Goal: Task Accomplishment & Management: Manage account settings

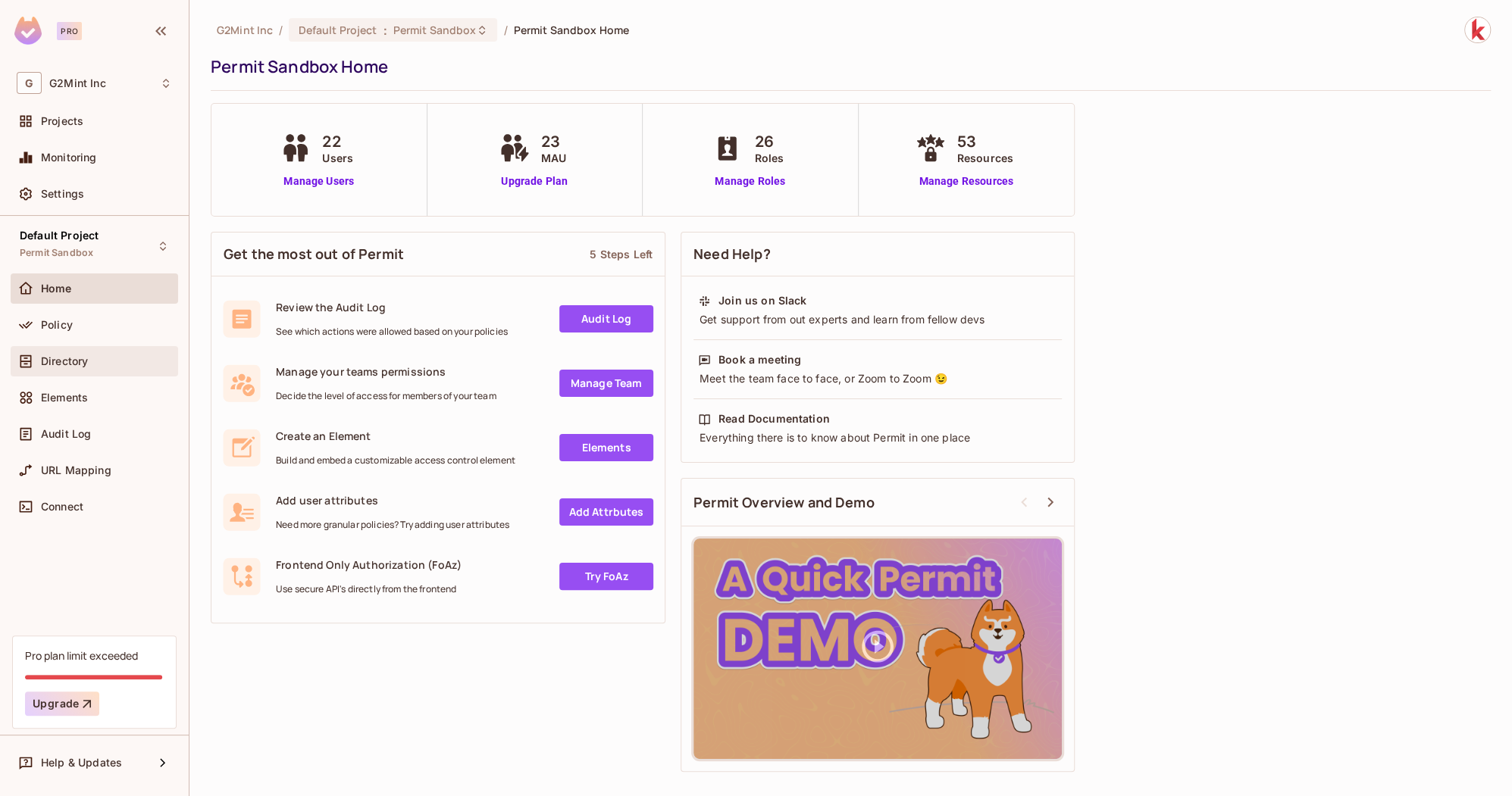
click at [105, 362] on div "Directory" at bounding box center [107, 361] width 131 height 12
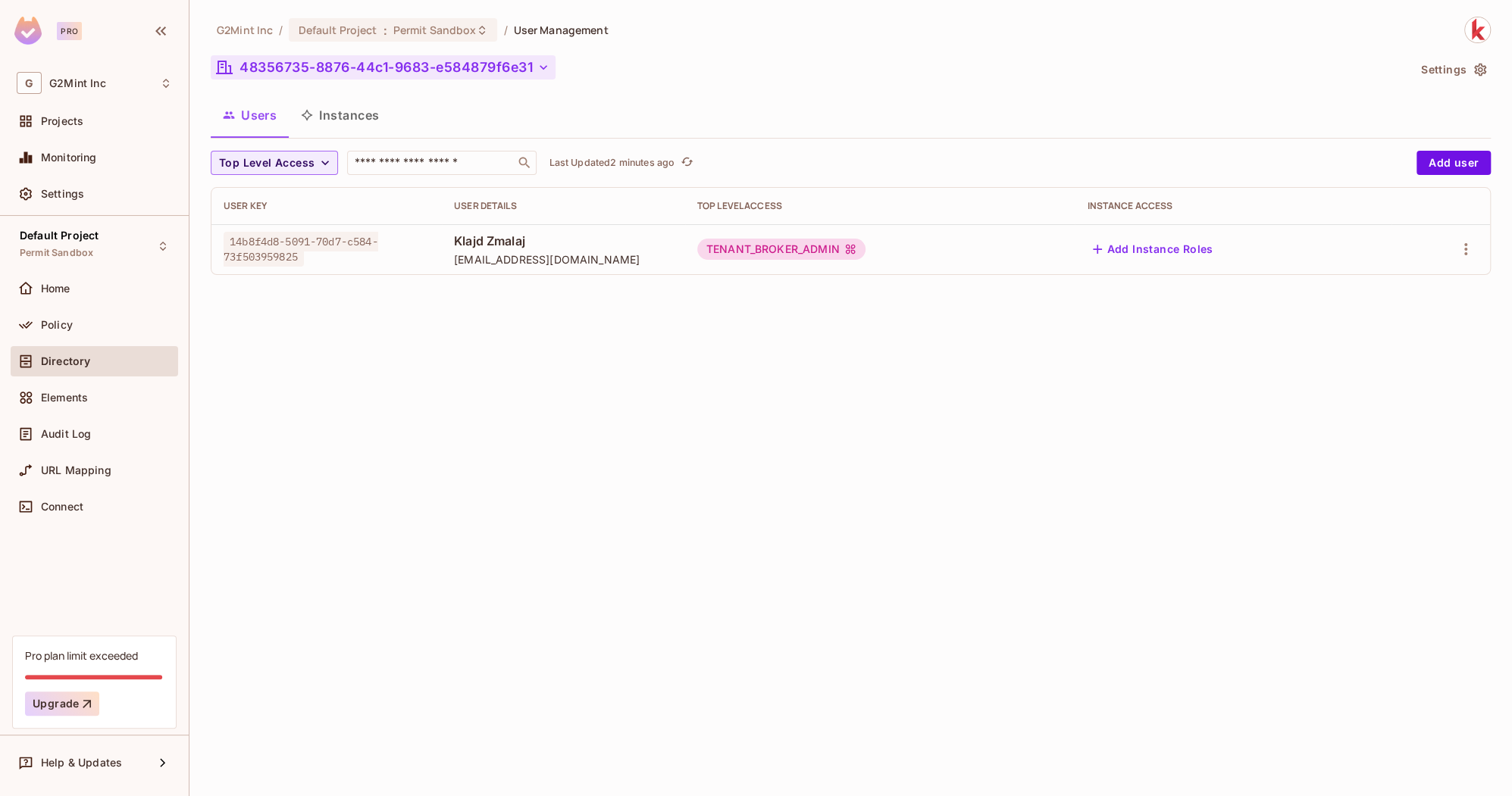
click at [390, 60] on button "48356735-8876-44c1-9683-e584879f6e31" at bounding box center [383, 67] width 345 height 24
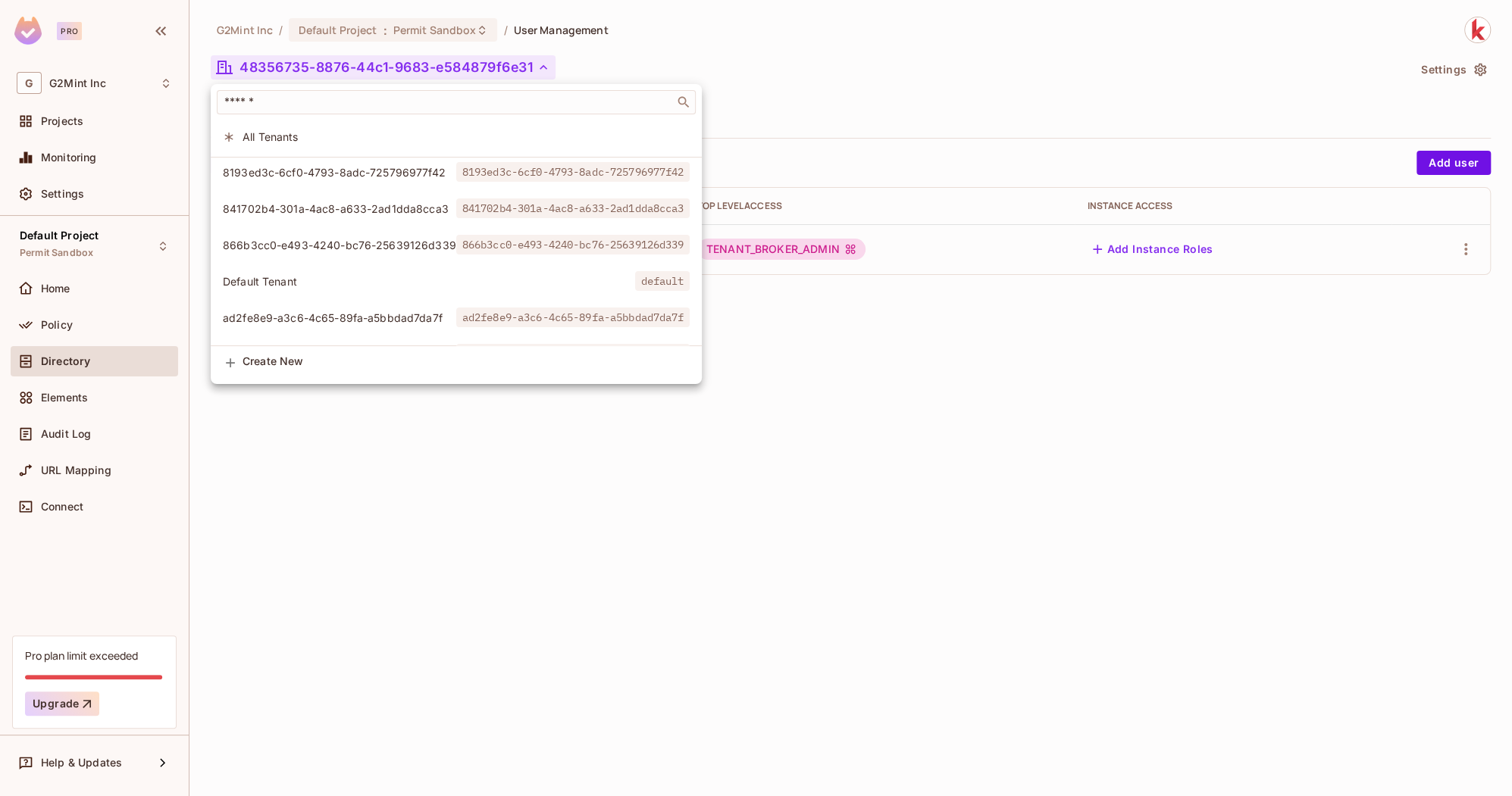
scroll to position [213, 0]
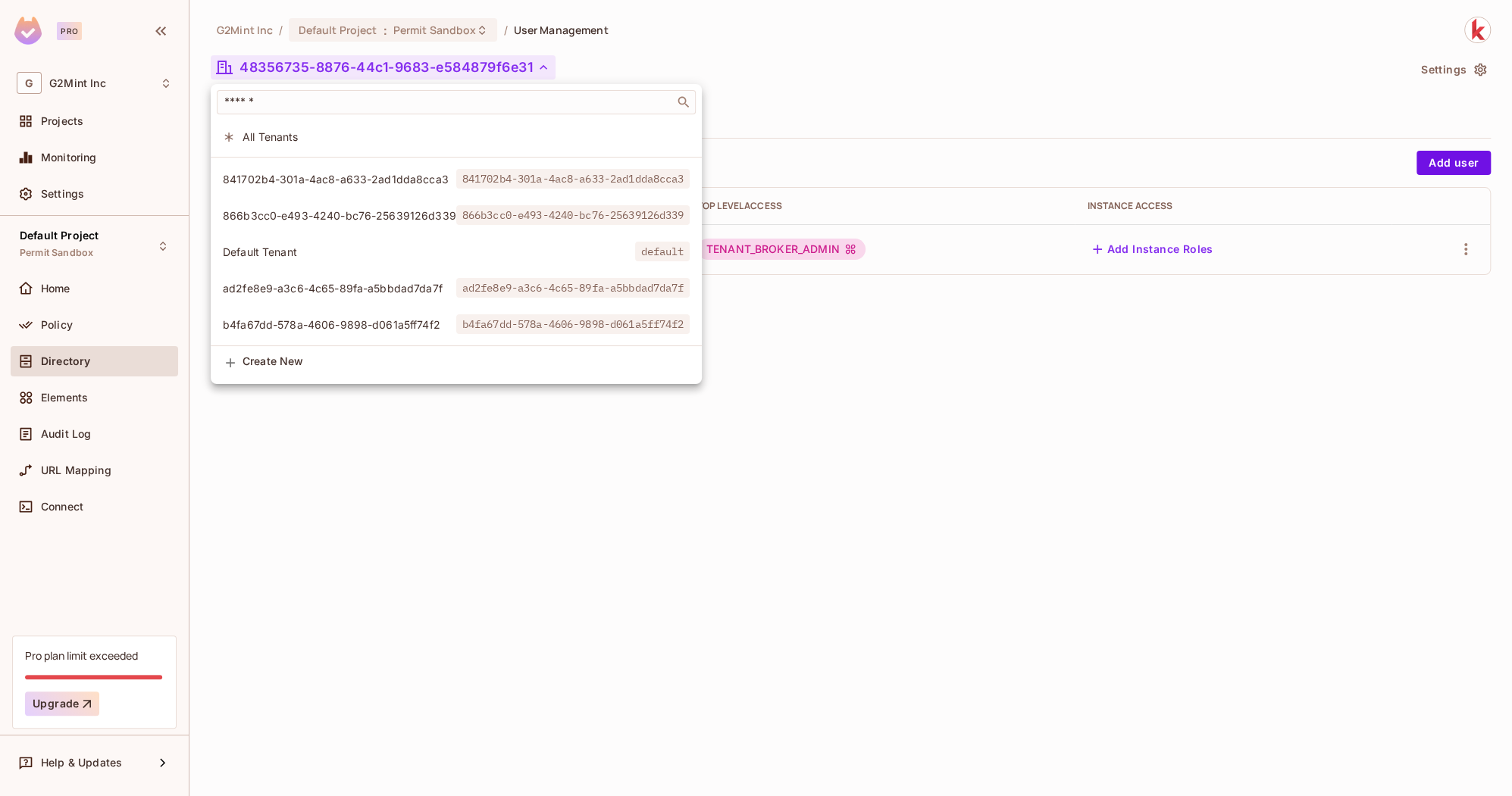
click at [326, 280] on li "ad2fe8e9-a3c6-4c65-89fa-a5bbdad7da7f ad2fe8e9-a3c6-4c65-89fa-a5bbdad7da7f" at bounding box center [456, 287] width 491 height 33
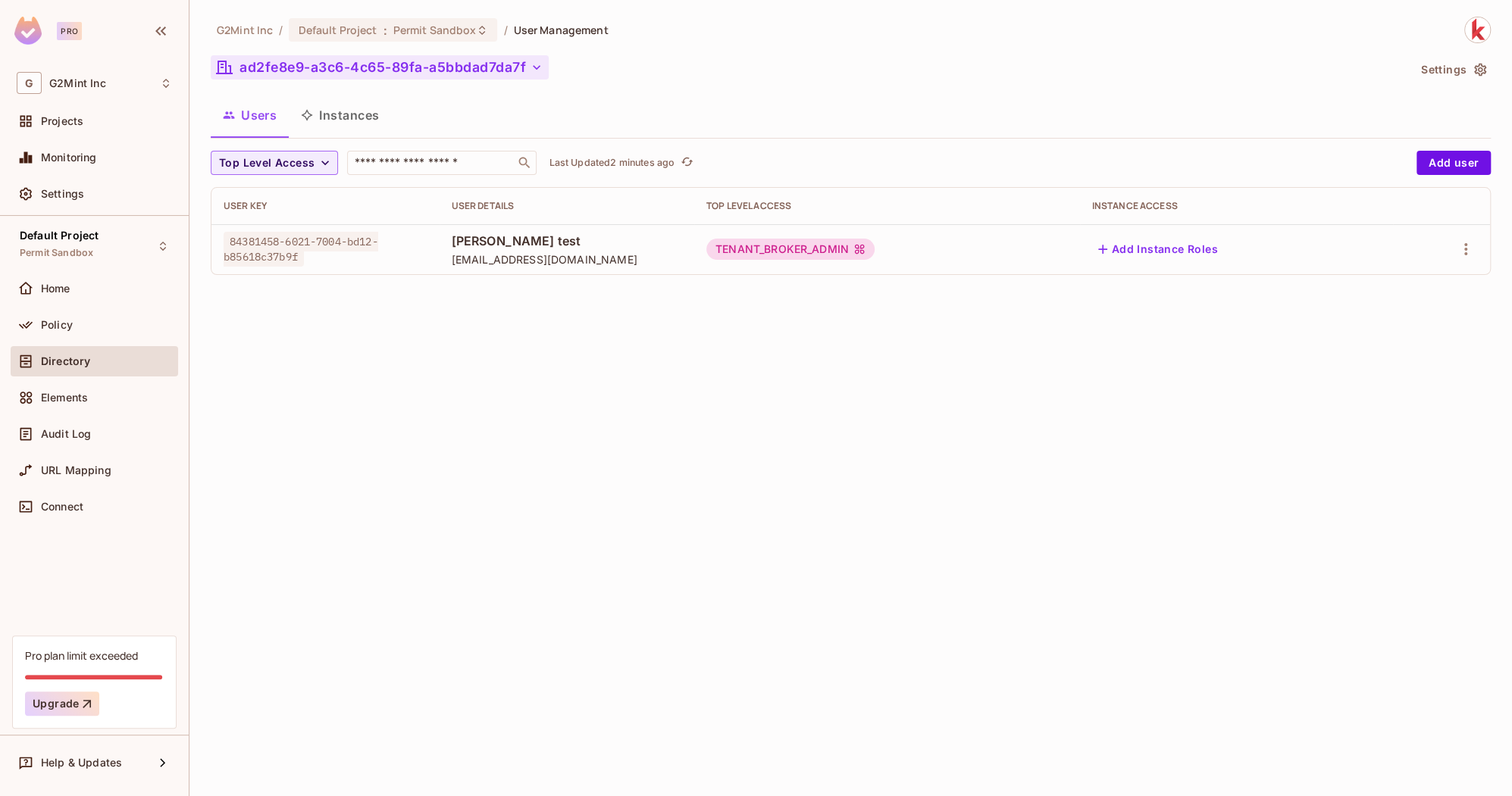
click at [324, 71] on button "ad2fe8e9-a3c6-4c65-89fa-a5bbdad7da7f" at bounding box center [379, 67] width 338 height 24
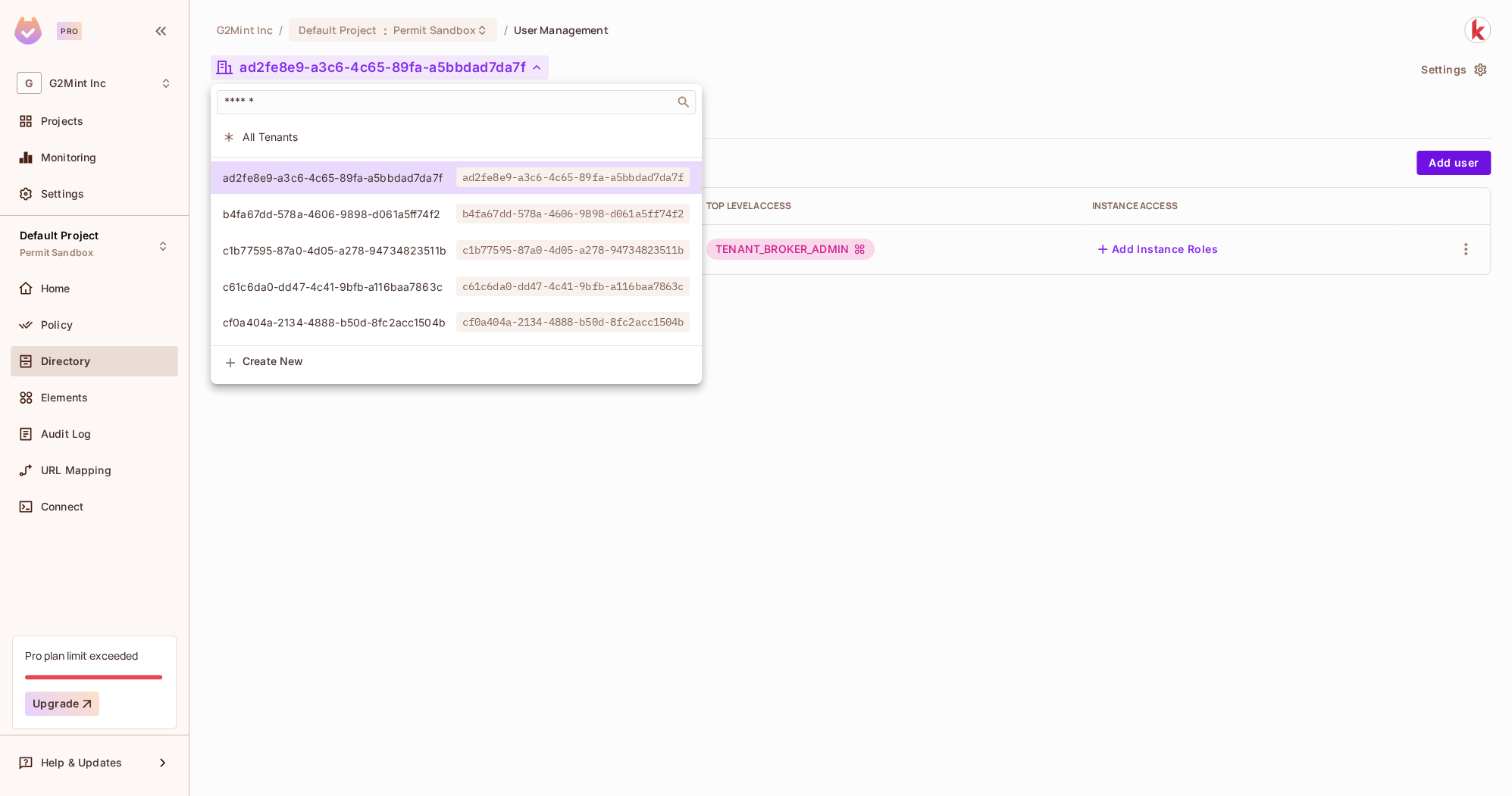
scroll to position [0, 0]
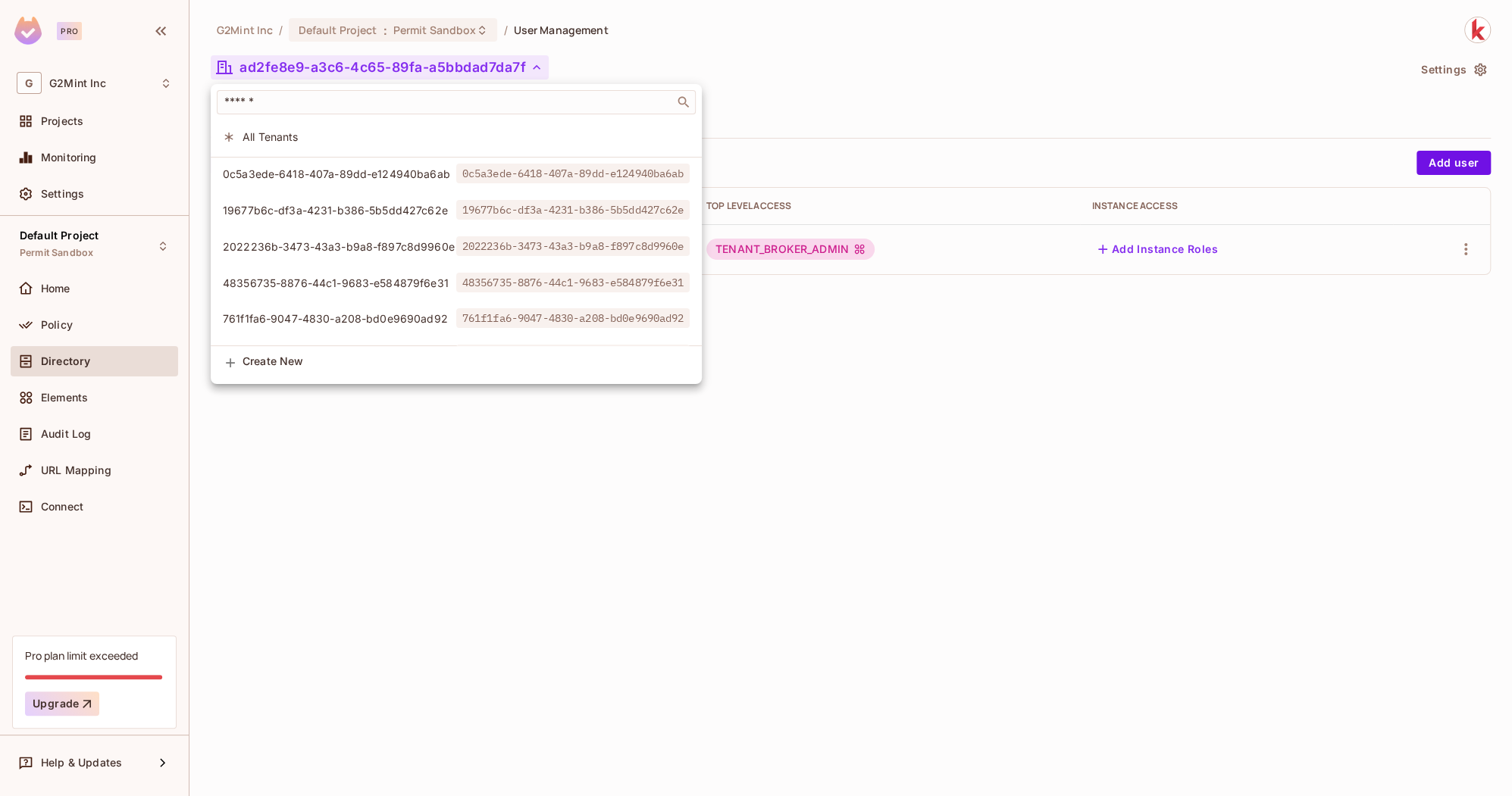
click at [336, 177] on span "0c5a3ede-6418-407a-89dd-e124940ba6ab" at bounding box center [339, 173] width 233 height 14
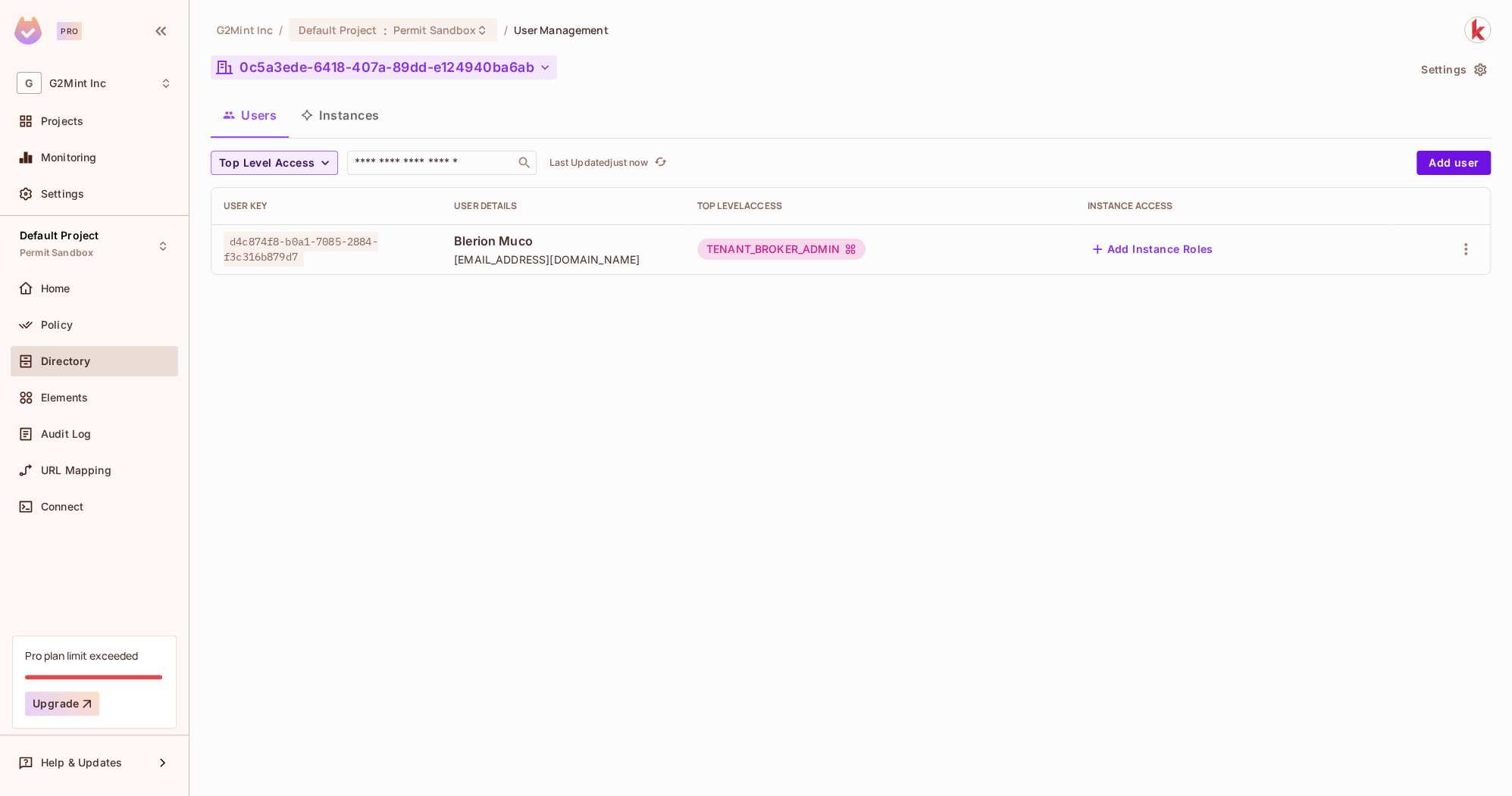
click at [308, 69] on button "0c5a3ede-6418-407a-89dd-e124940ba6ab" at bounding box center [384, 67] width 347 height 24
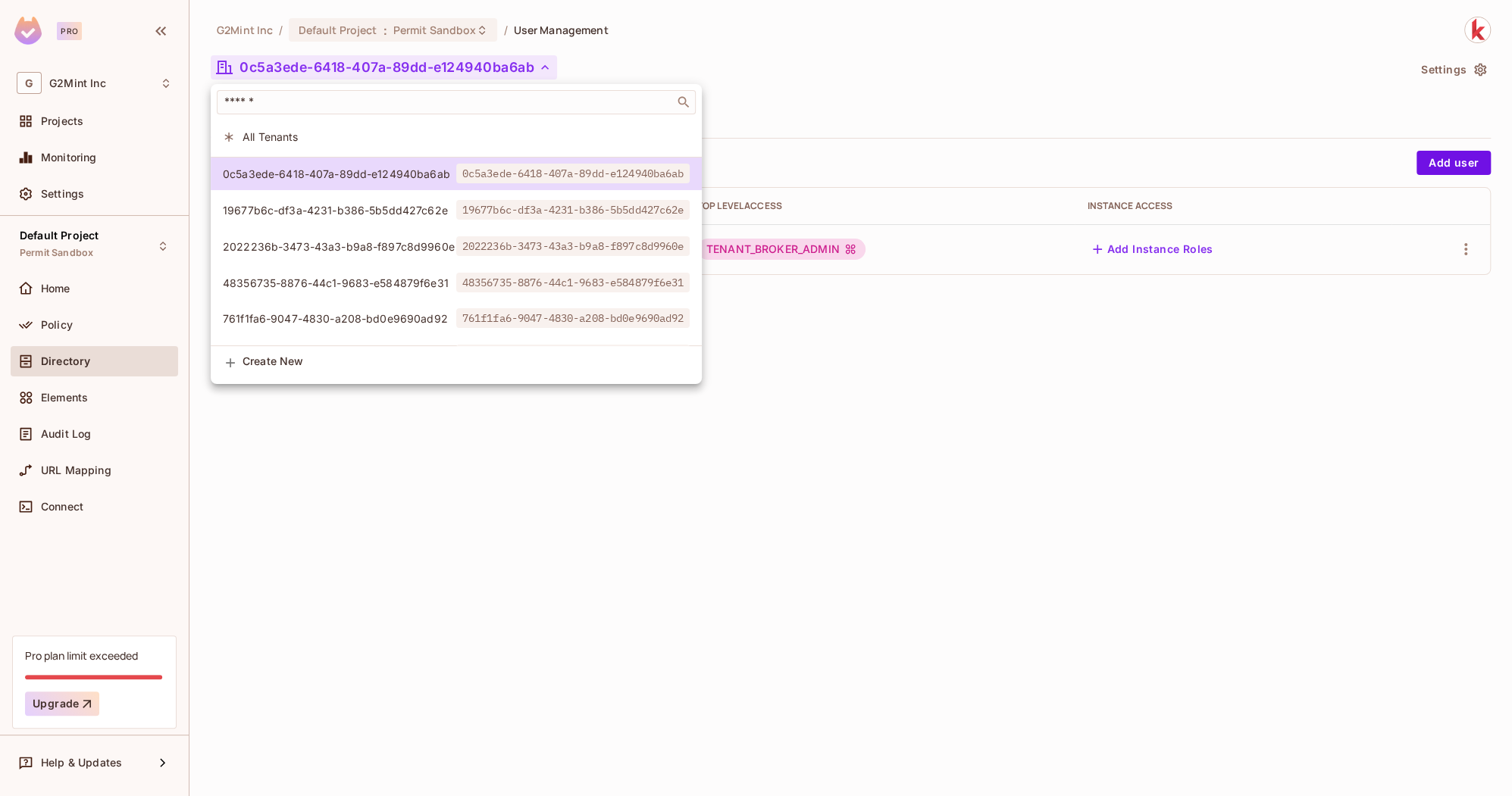
click at [276, 209] on span "19677b6c-df3a-4231-b386-5b5dd427c62e" at bounding box center [339, 210] width 233 height 14
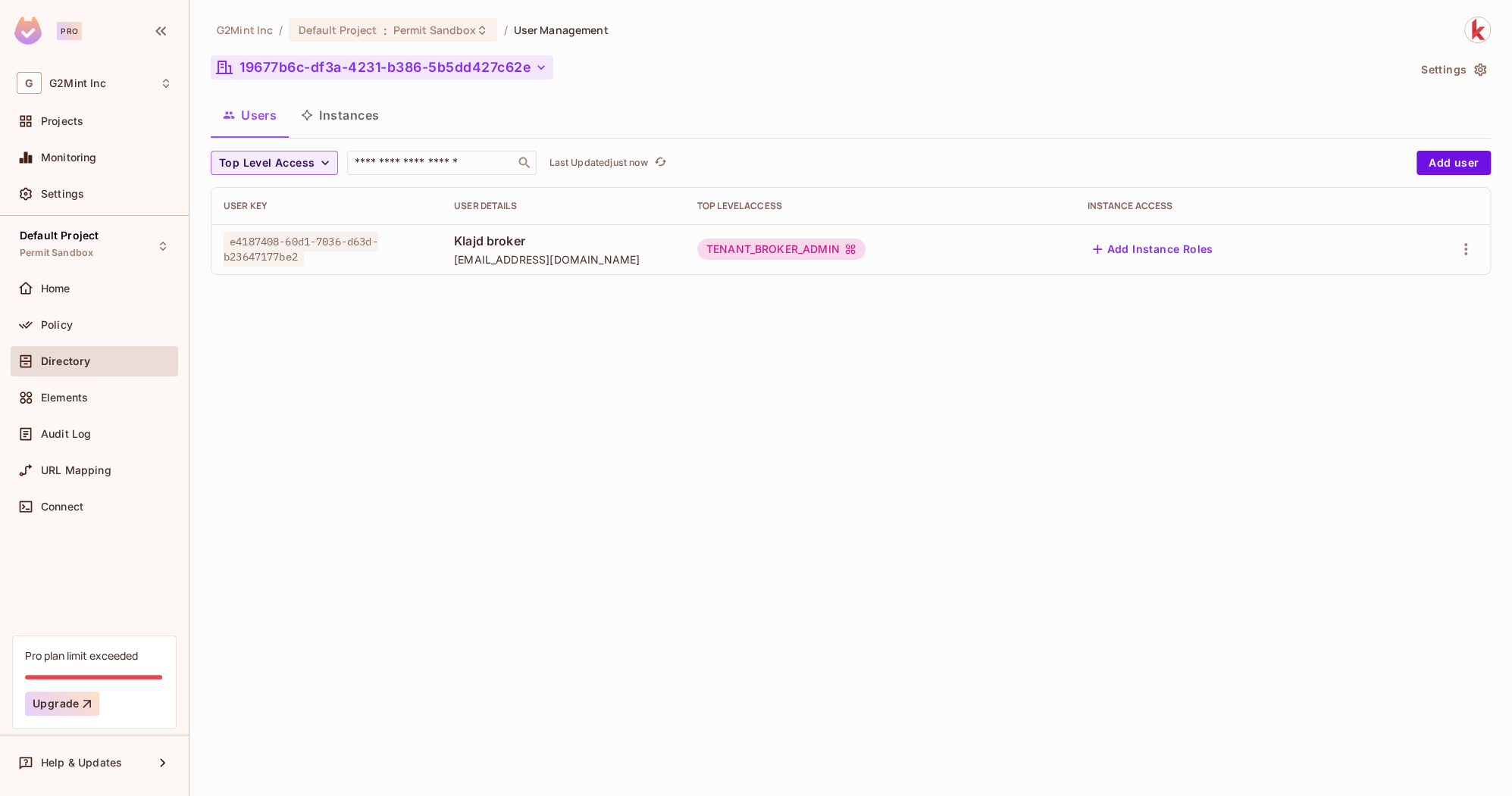
click at [319, 64] on button "19677b6c-df3a-4231-b386-5b5dd427c62e" at bounding box center [382, 67] width 343 height 24
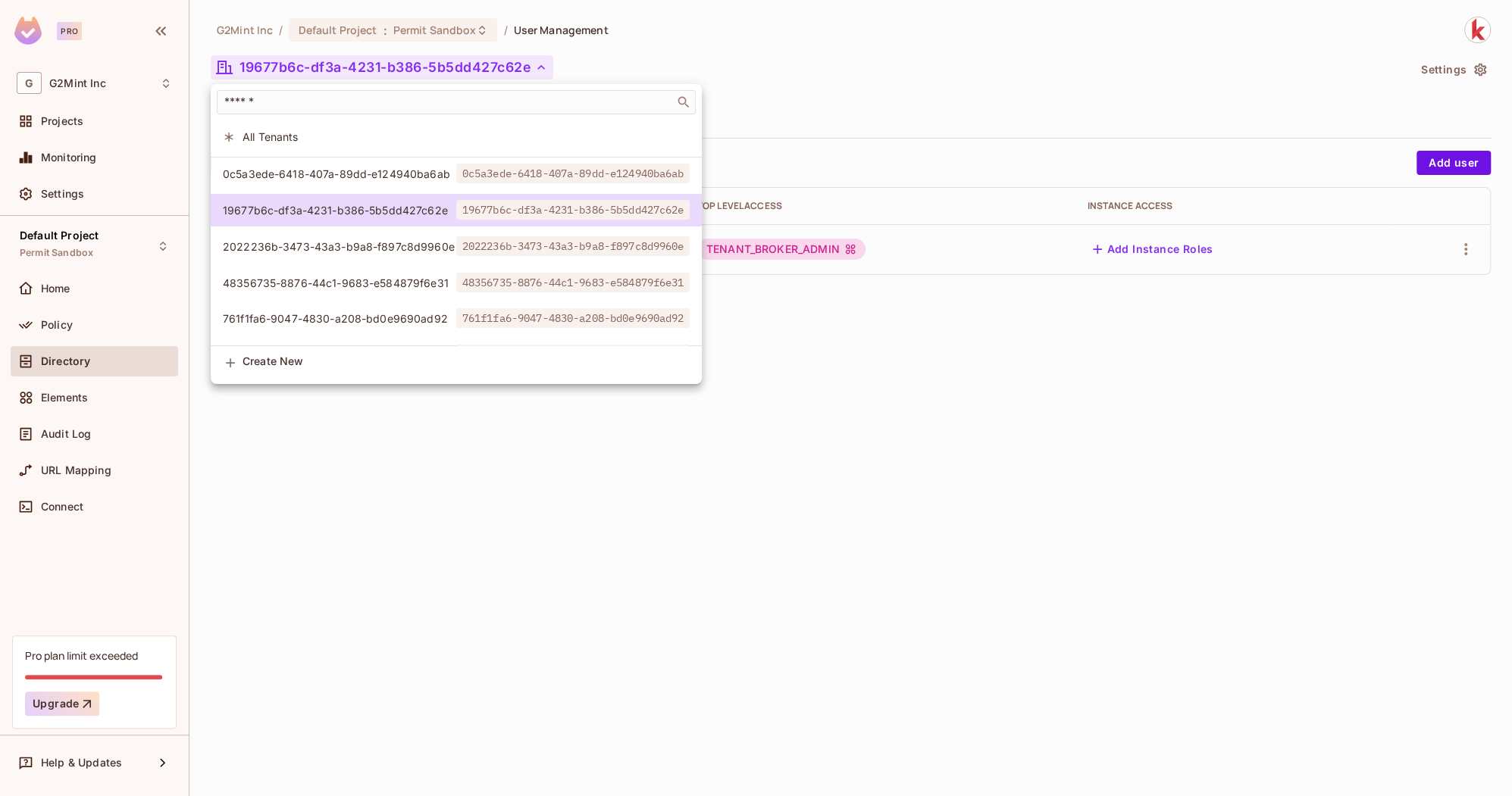
click at [299, 243] on span "2022236b-3473-43a3-b9a8-f897c8d9960e" at bounding box center [339, 246] width 233 height 14
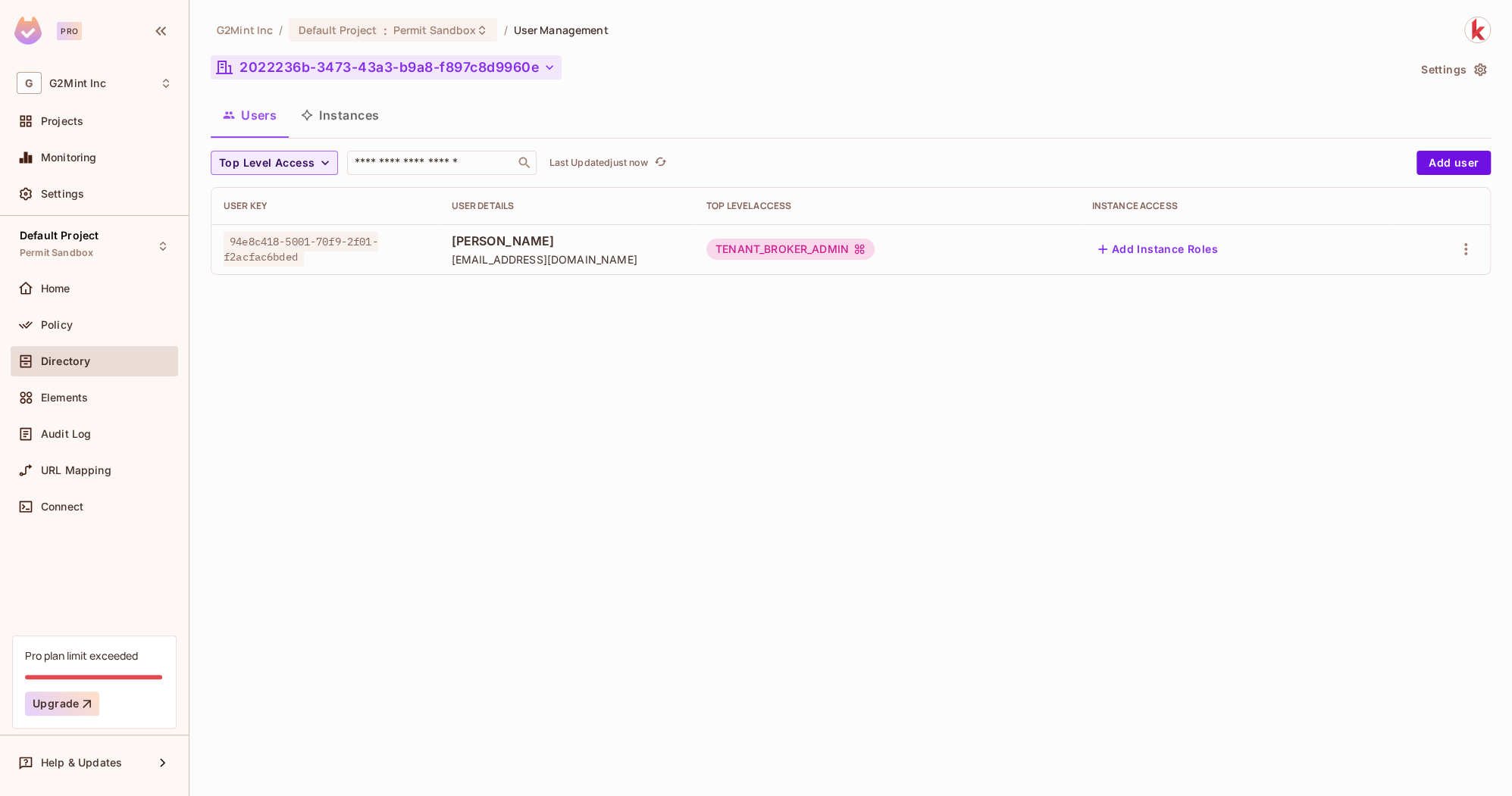
click at [307, 67] on button "2022236b-3473-43a3-b9a8-f897c8d9960e" at bounding box center [386, 67] width 351 height 24
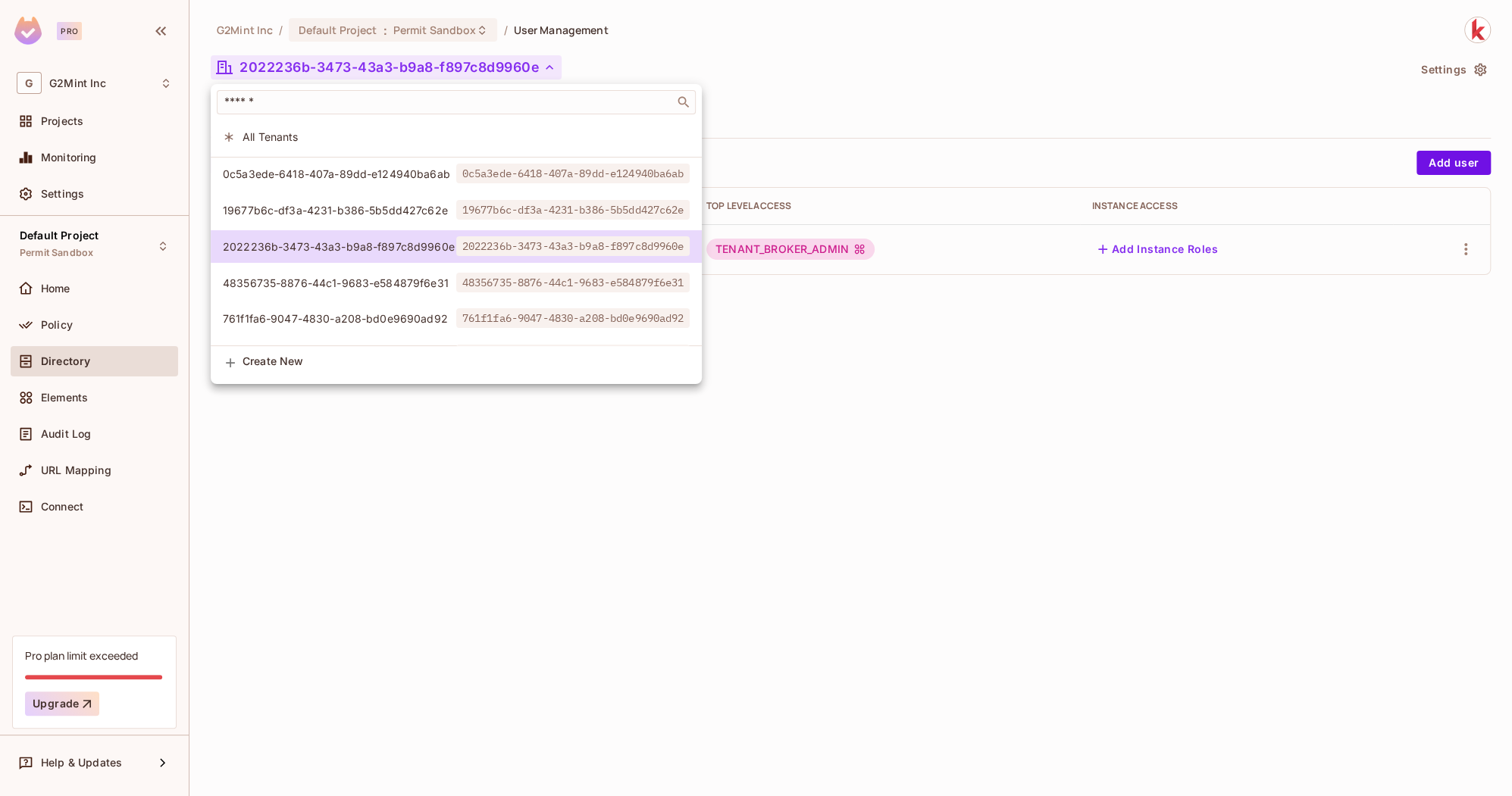
click at [305, 280] on span "48356735-8876-44c1-9683-e584879f6e31" at bounding box center [339, 283] width 233 height 14
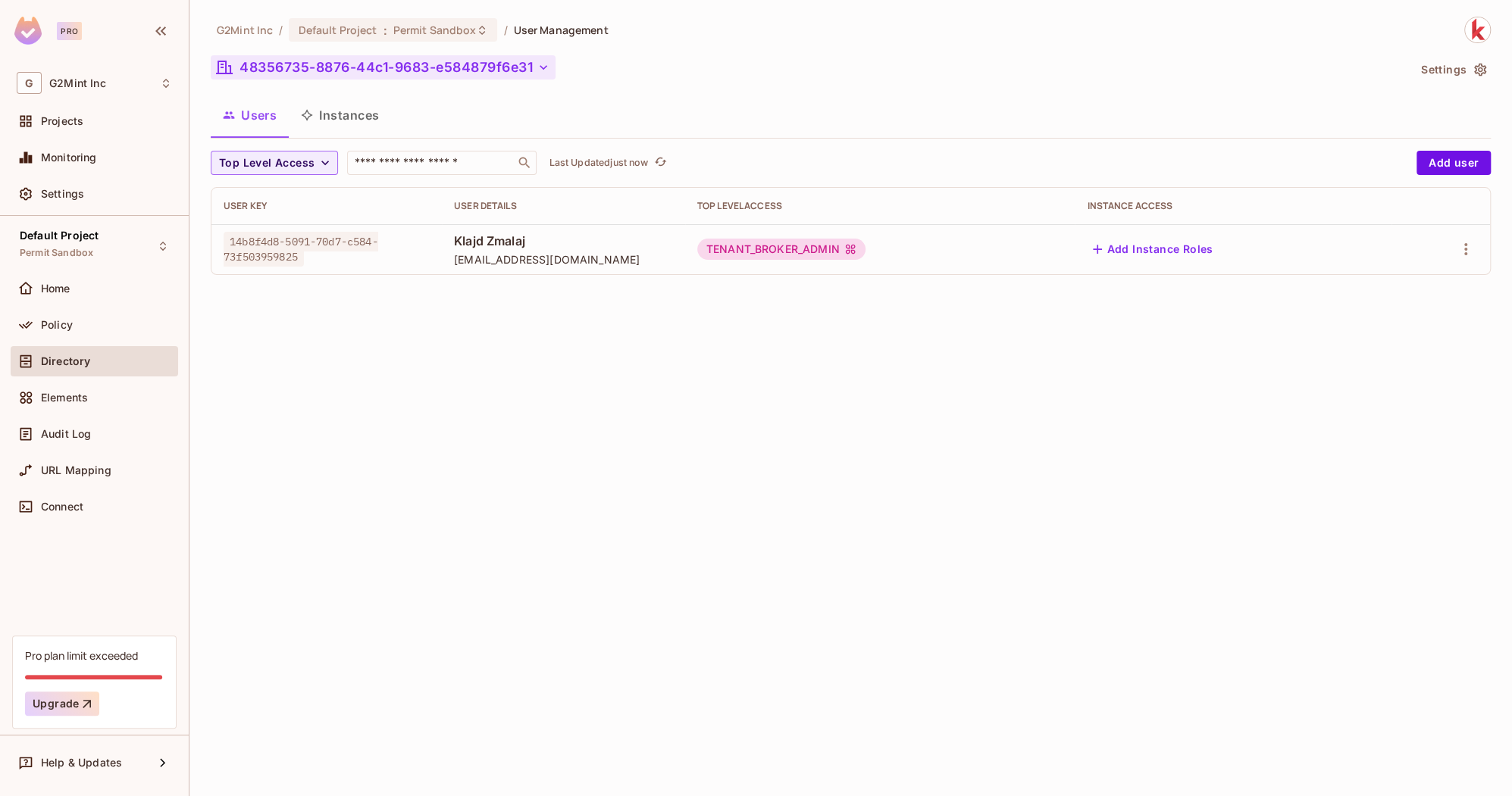
click at [403, 65] on button "48356735-8876-44c1-9683-e584879f6e31" at bounding box center [383, 67] width 345 height 24
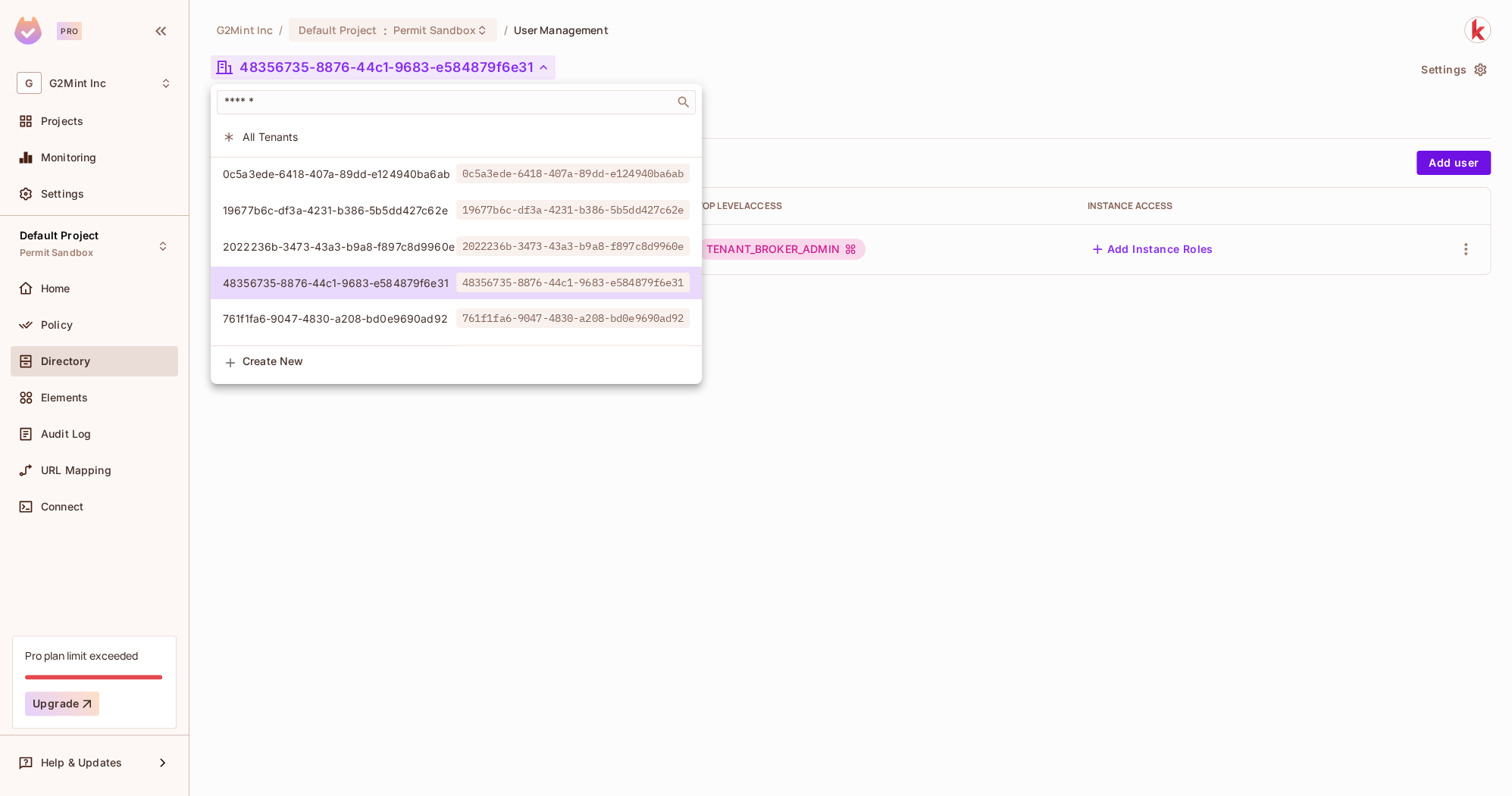
click at [313, 132] on span "All Tenants" at bounding box center [466, 136] width 447 height 14
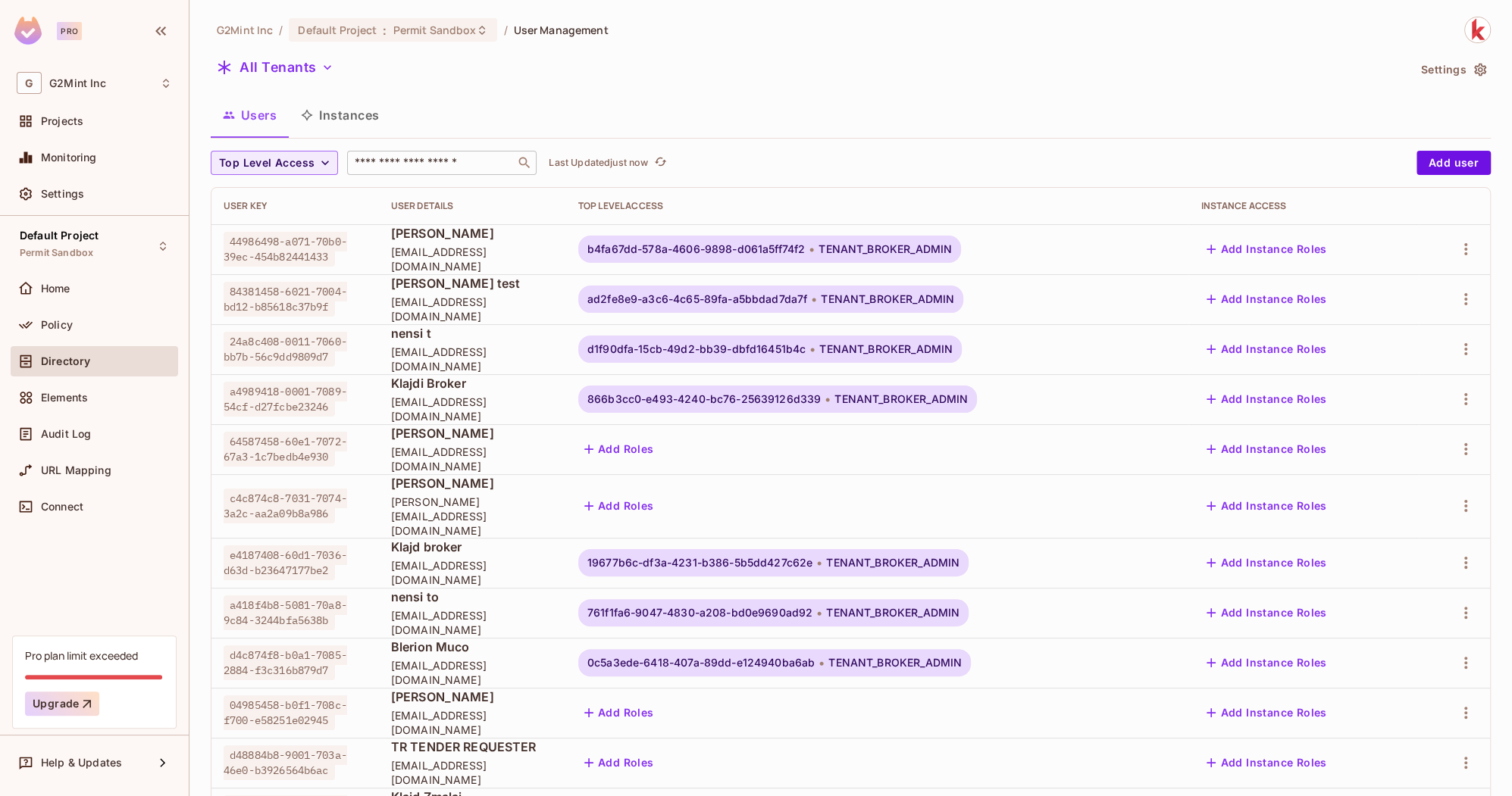
click at [393, 167] on input "text" at bounding box center [431, 163] width 159 height 15
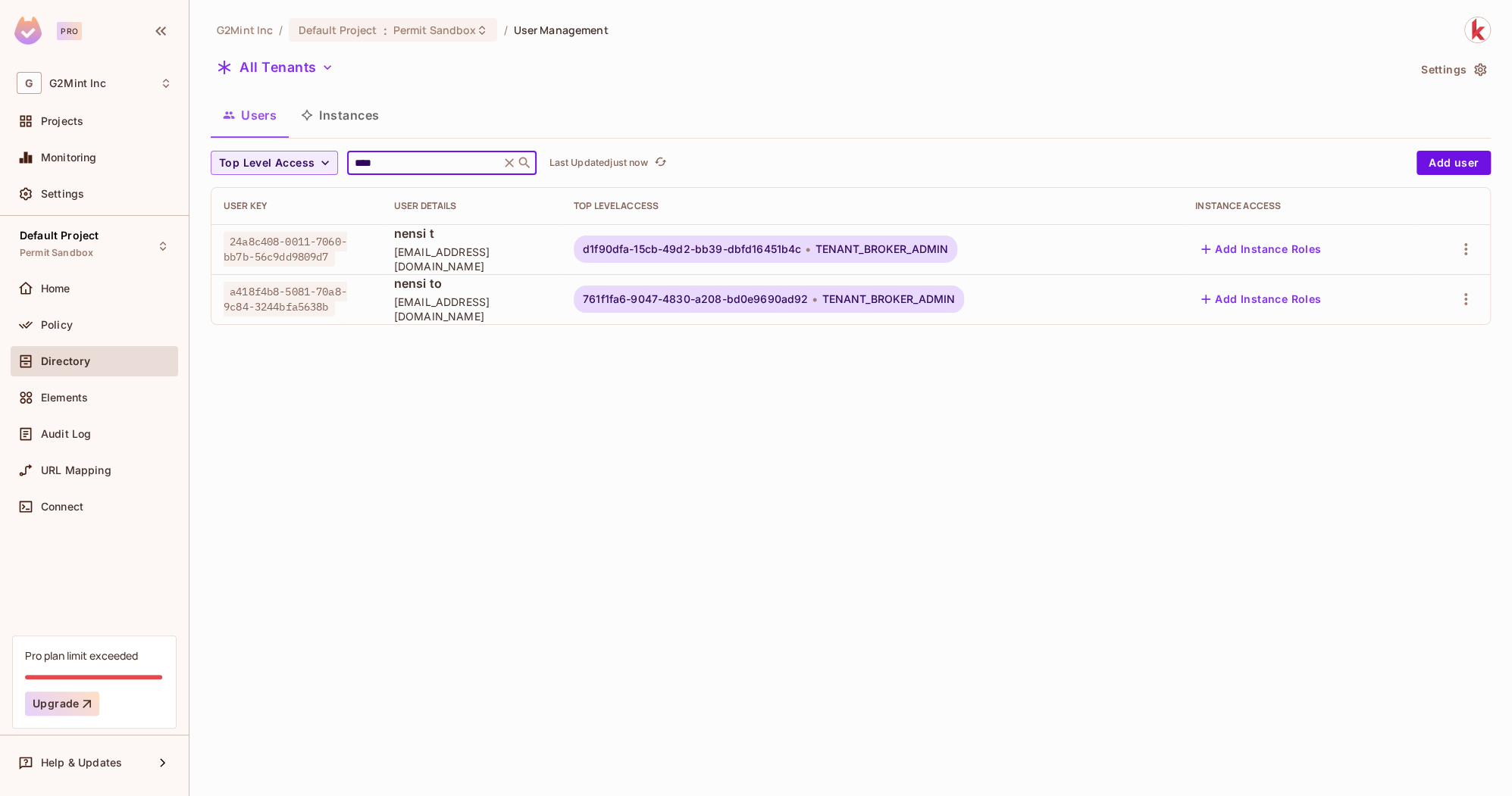
type input "****"
click at [793, 249] on span "d1f90dfa-15cb-49d2-bb39-dbfd16451b4c" at bounding box center [691, 249] width 218 height 12
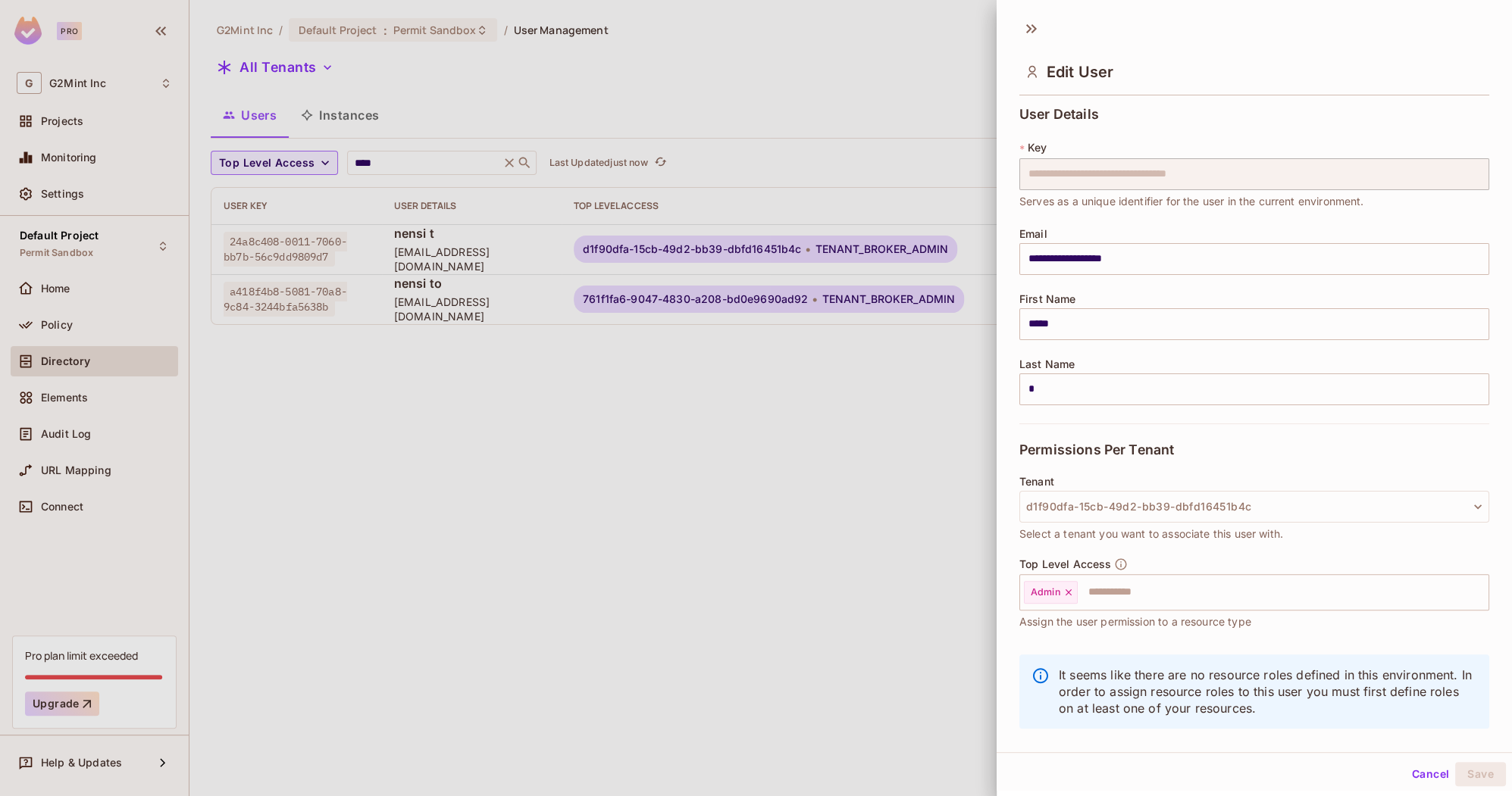
click at [782, 335] on div at bounding box center [756, 398] width 1512 height 796
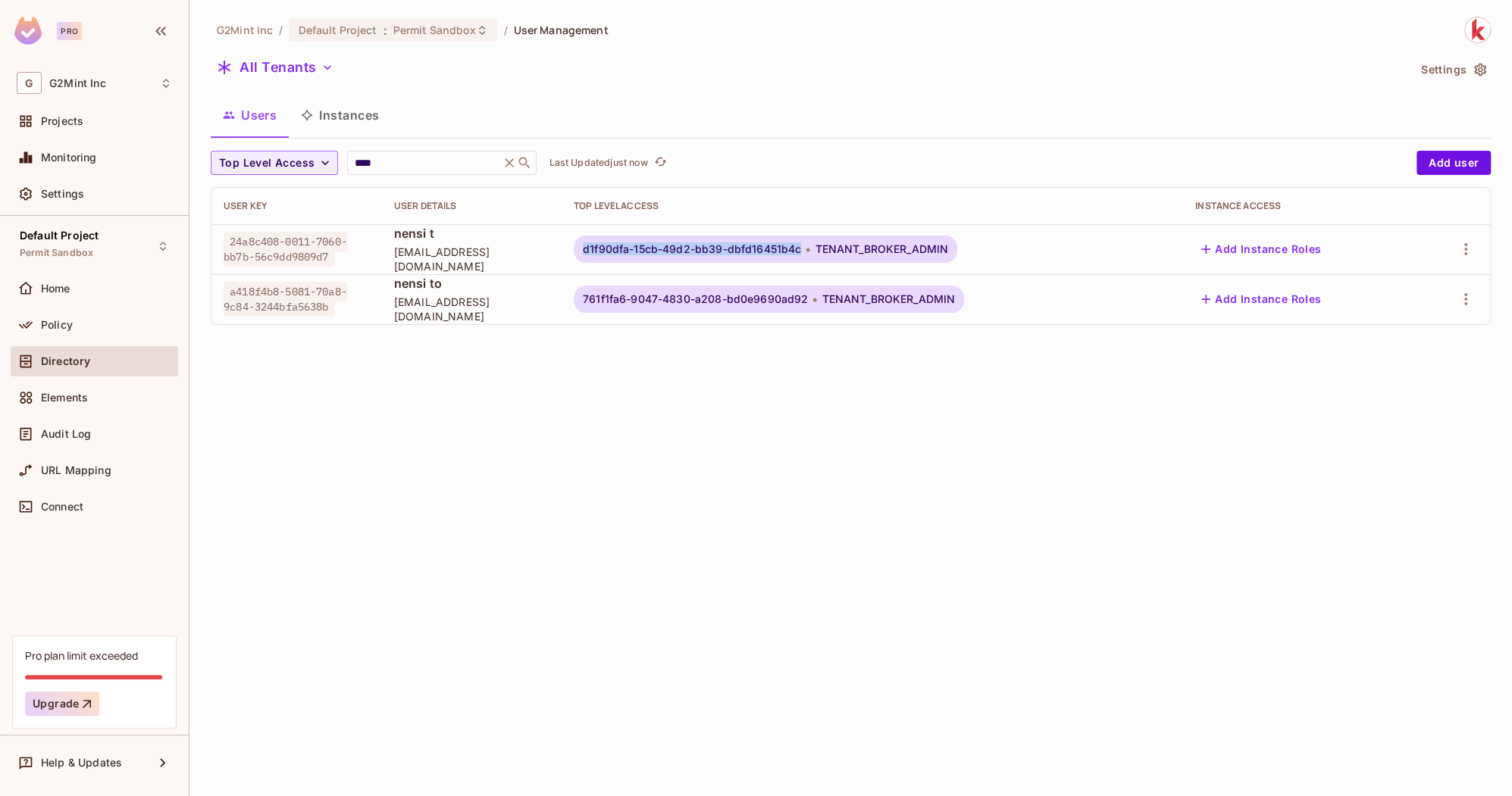
drag, startPoint x: 816, startPoint y: 253, endPoint x: 596, endPoint y: 252, distance: 220.0
click at [596, 252] on div "d1f90dfa-15cb-49d2-bb39-dbfd16451b4c TENANT_BROKER_ADMIN" at bounding box center [765, 249] width 383 height 27
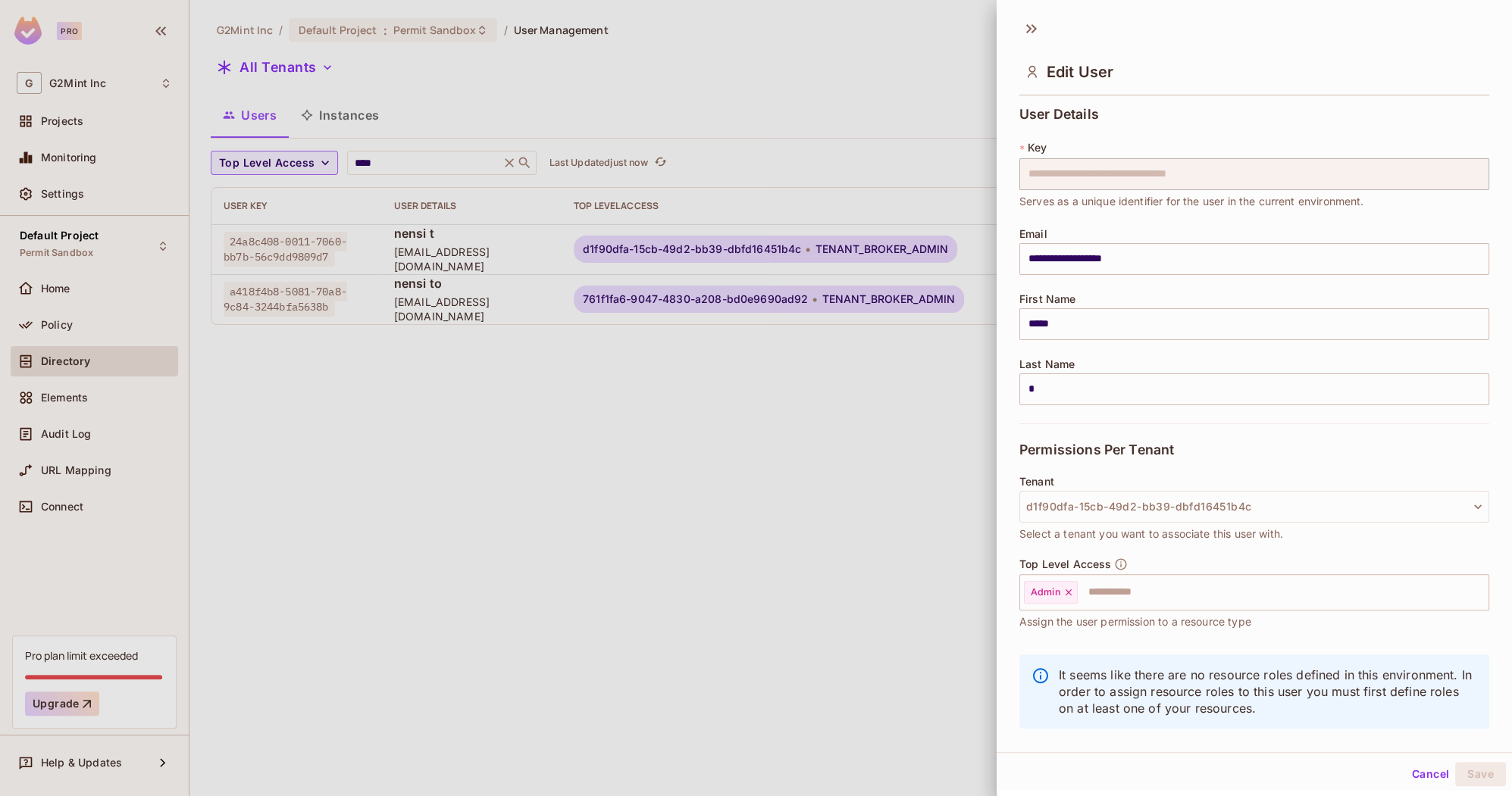
click at [683, 363] on div at bounding box center [756, 398] width 1512 height 796
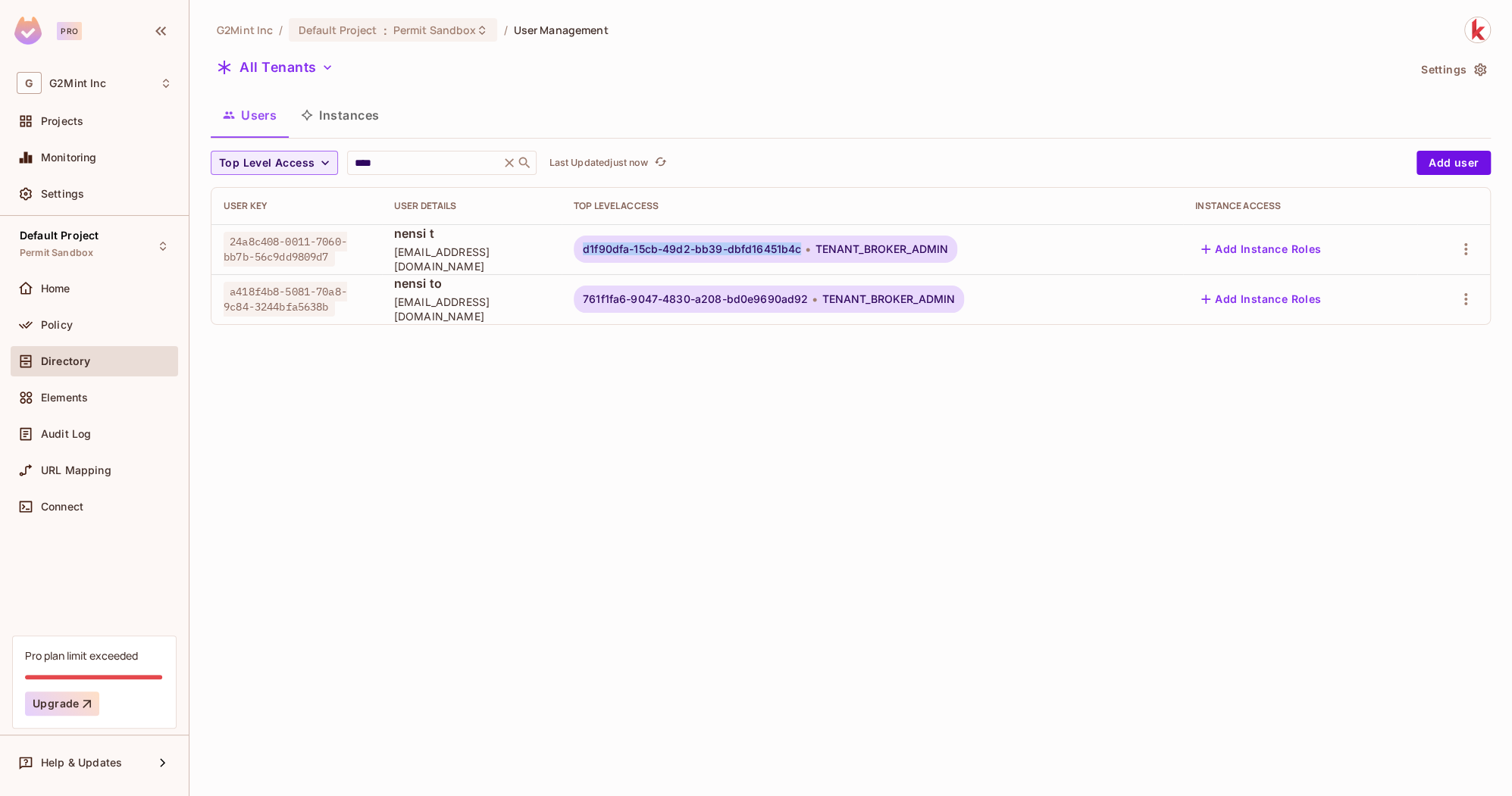
copy span "d1f90dfa-15cb-49d2-bb39-dbfd16451b4c"
drag, startPoint x: 814, startPoint y: 249, endPoint x: 594, endPoint y: 252, distance: 220.0
click at [594, 252] on div "d1f90dfa-15cb-49d2-bb39-dbfd16451b4c TENANT_BROKER_ADMIN" at bounding box center [765, 249] width 383 height 27
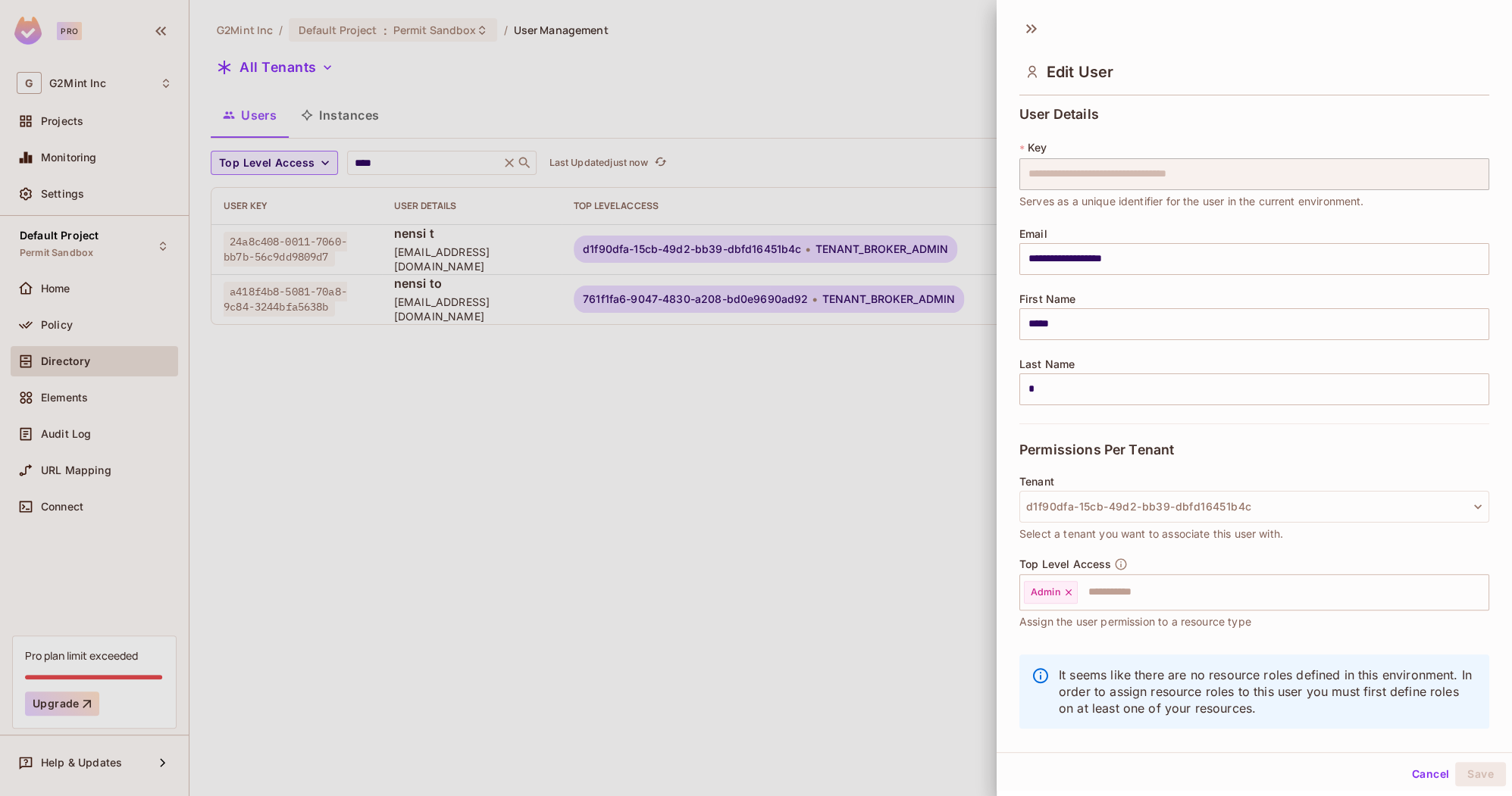
click at [790, 501] on div at bounding box center [756, 398] width 1512 height 796
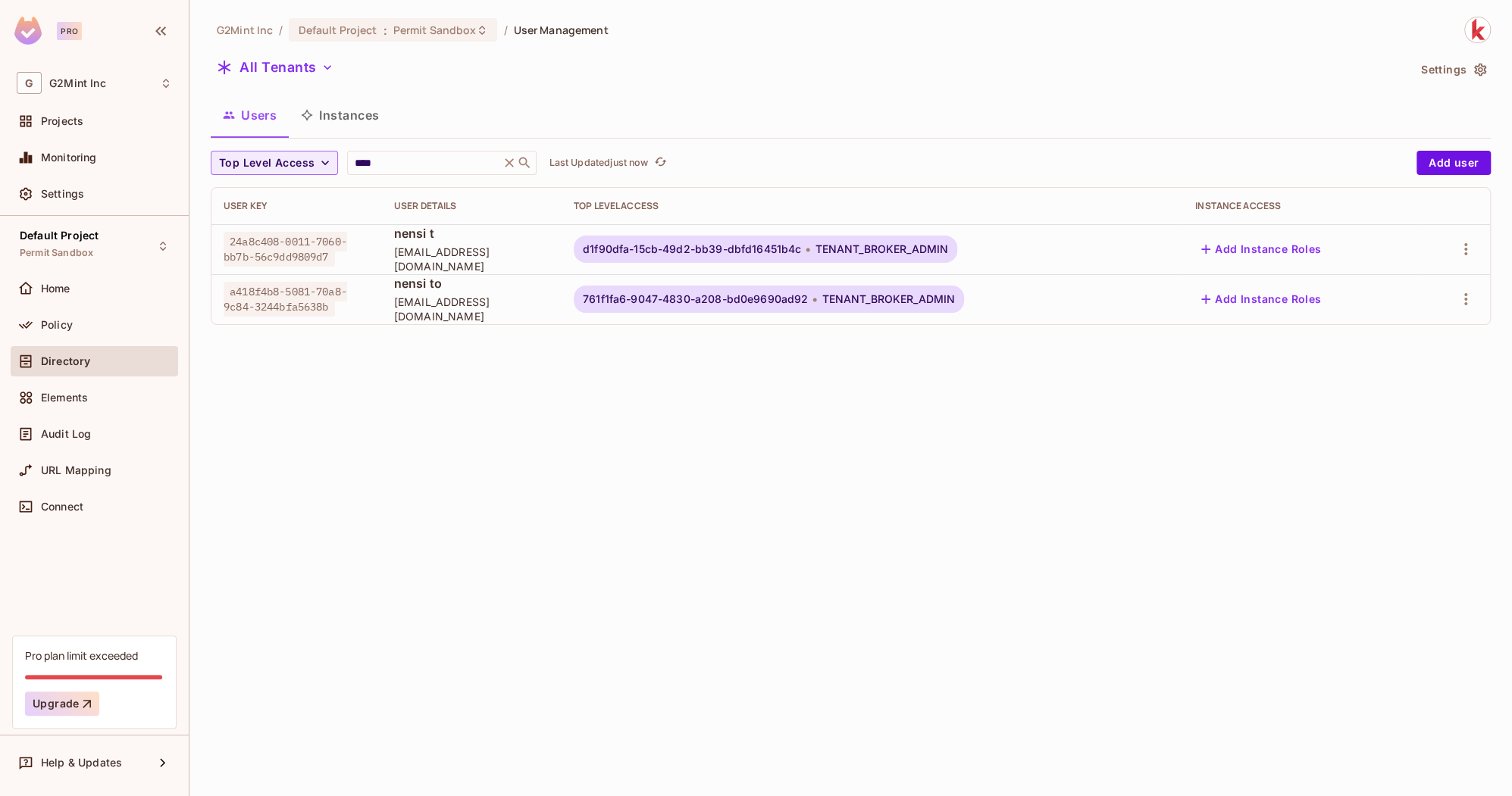
click at [1467, 66] on button "Settings" at bounding box center [1453, 69] width 76 height 24
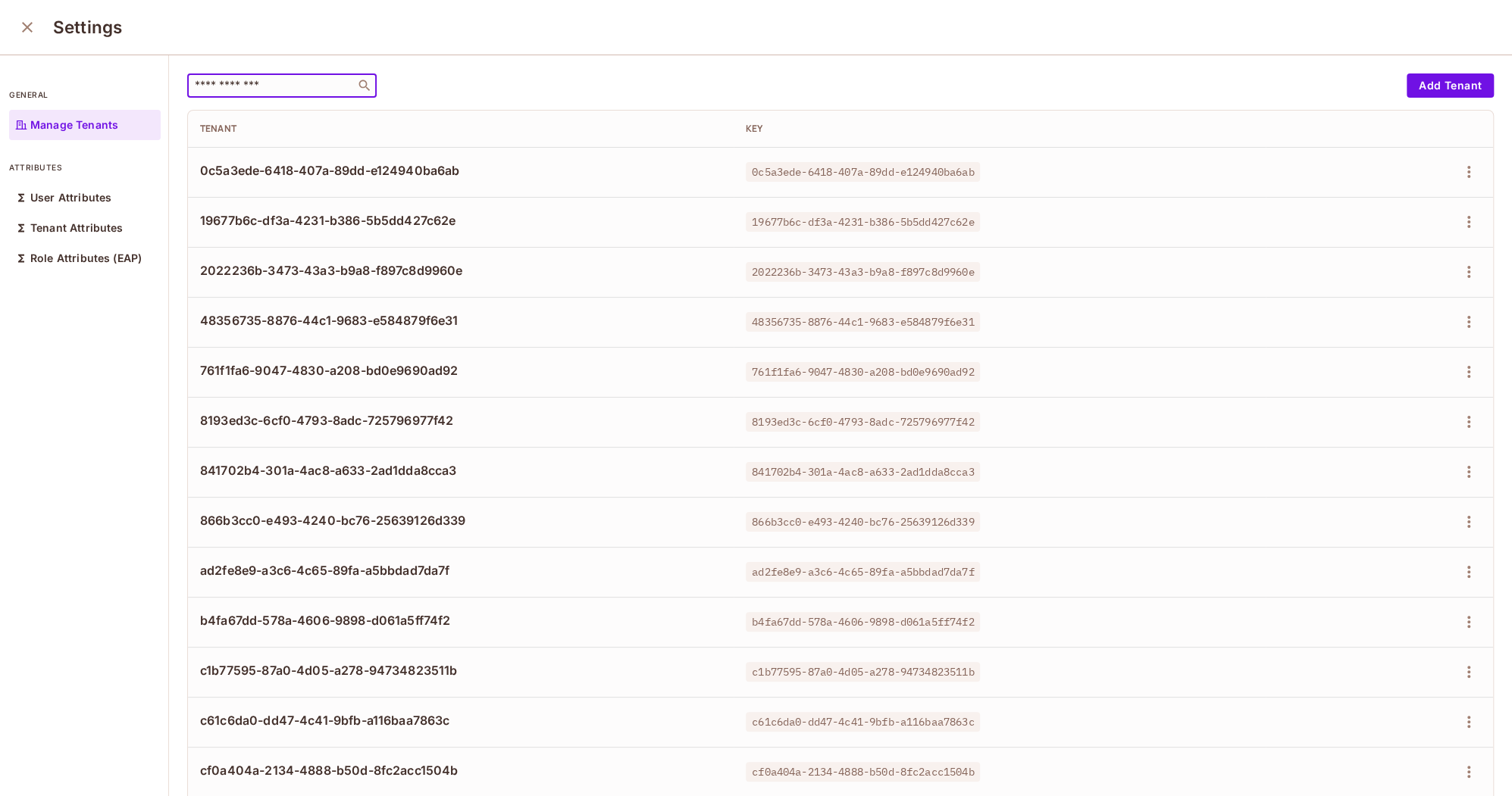
click at [257, 86] on input "text" at bounding box center [272, 85] width 159 height 15
paste input "**********"
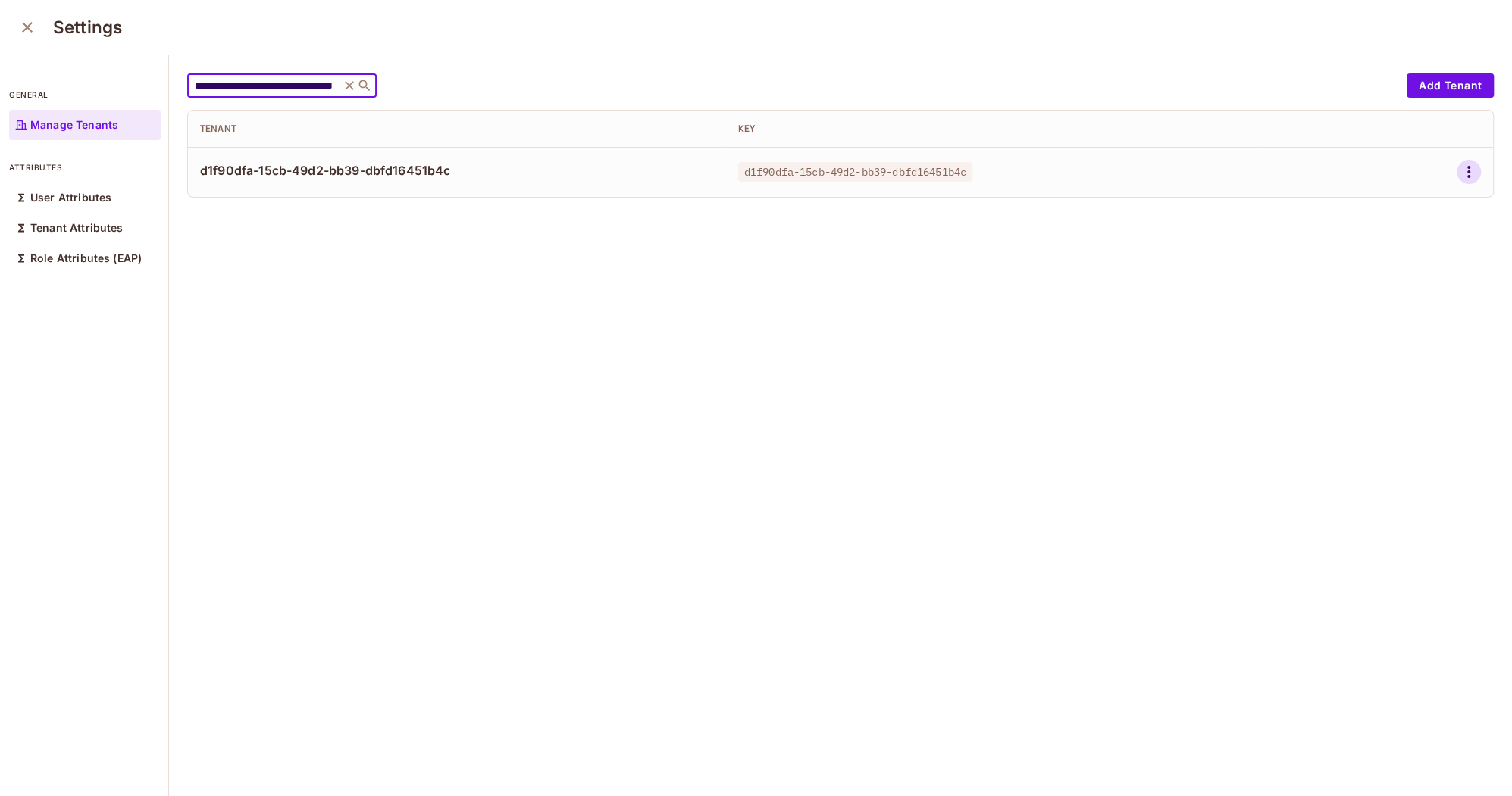
type input "**********"
click at [1471, 180] on icon "button" at bounding box center [1468, 171] width 18 height 18
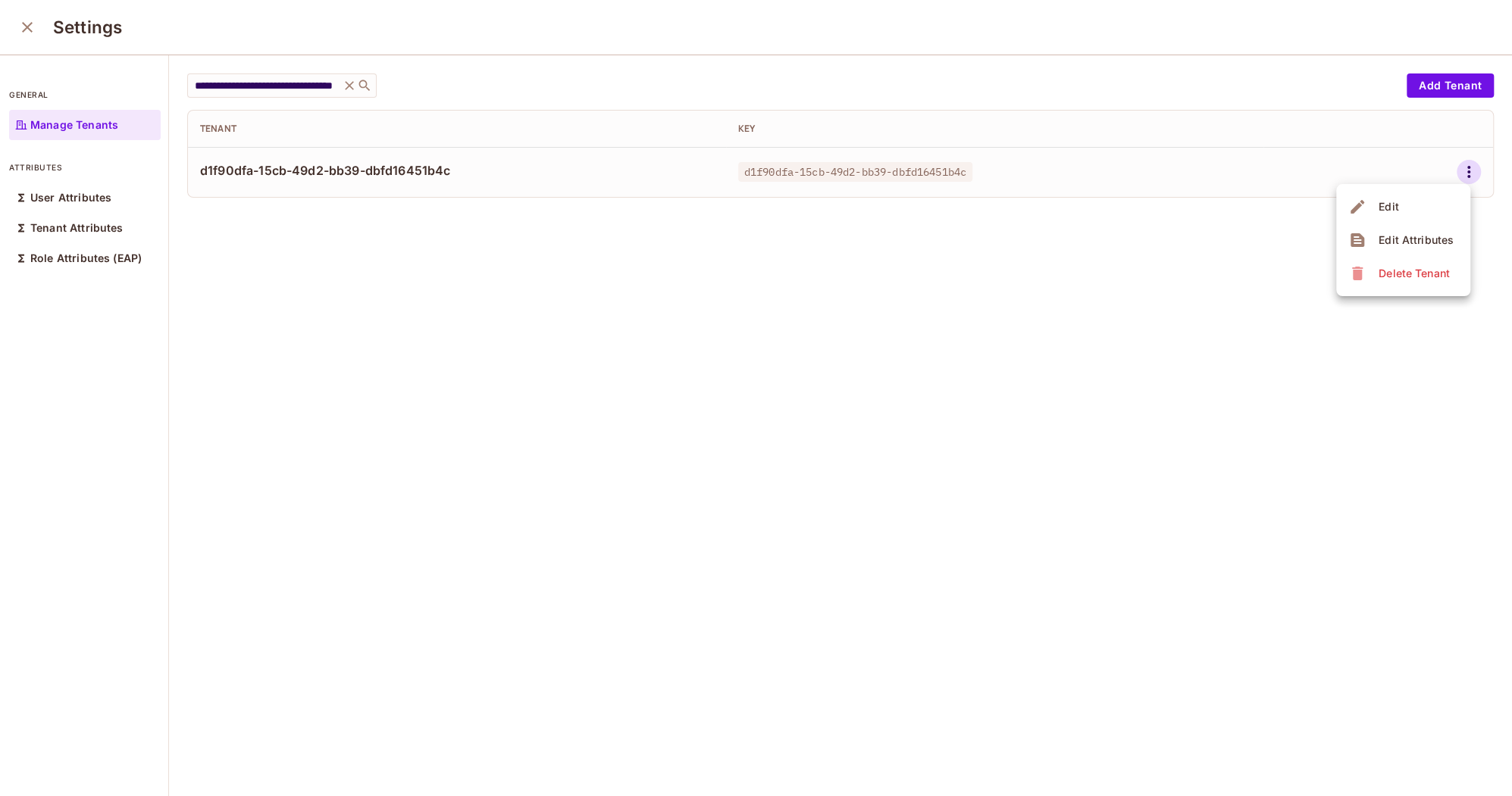
click at [1403, 233] on div "Edit Attributes" at bounding box center [1416, 240] width 75 height 15
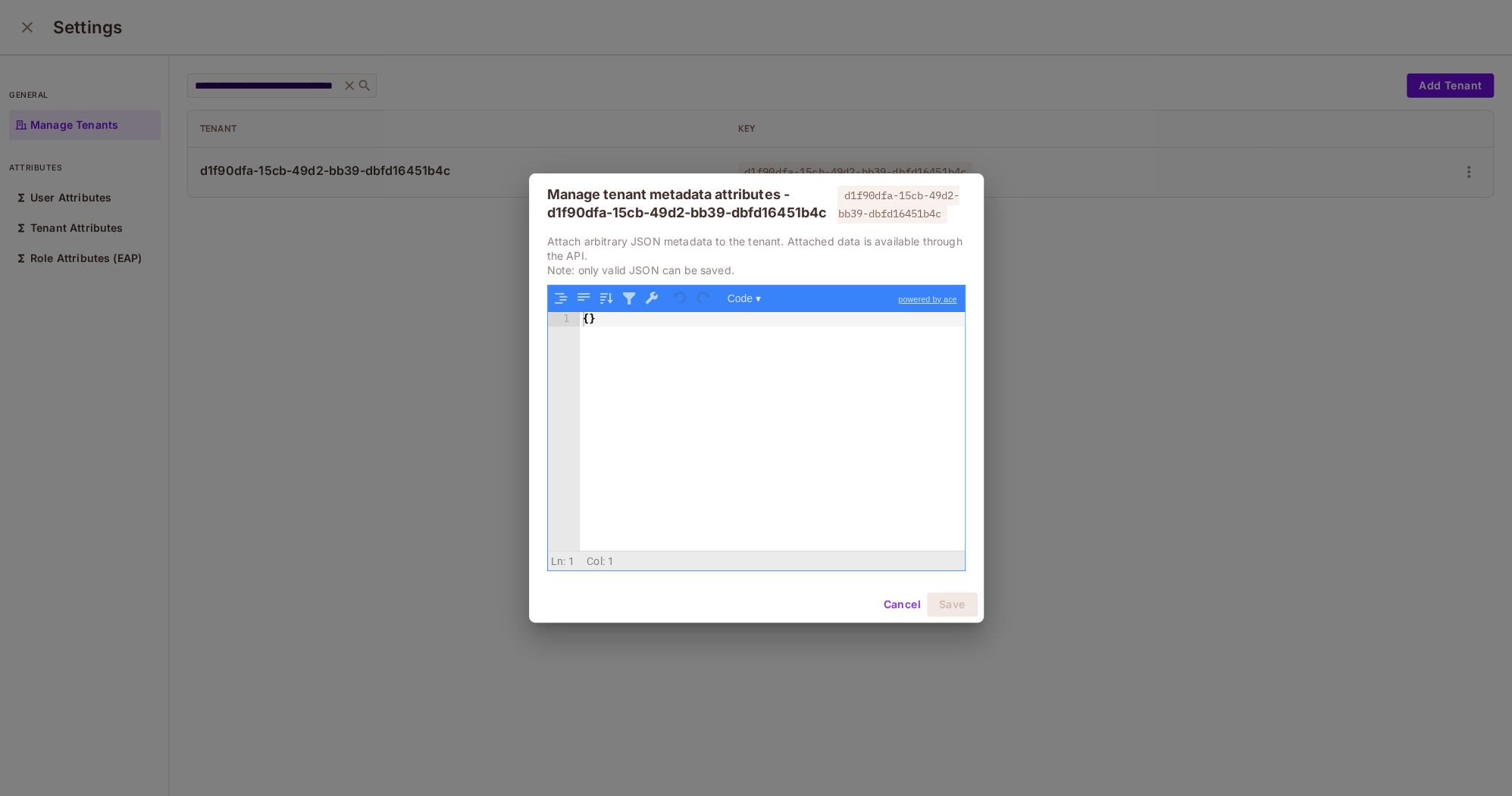
click at [378, 271] on div "Manage tenant metadata attributes - d1f90dfa-15cb-49d2-bb39-dbfd16451b4c d1f90d…" at bounding box center [756, 398] width 1512 height 796
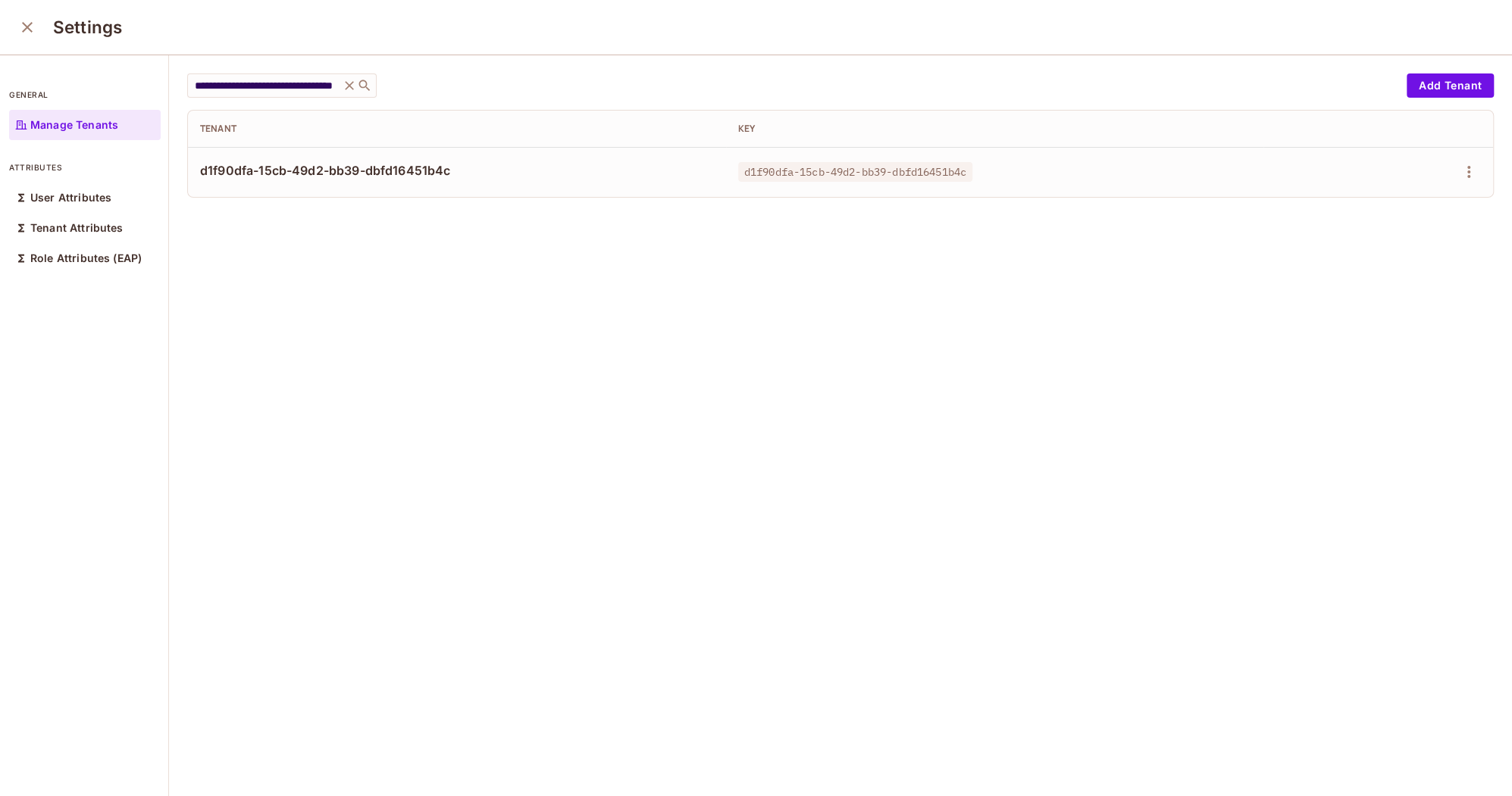
click at [24, 22] on icon "close" at bounding box center [26, 26] width 18 height 18
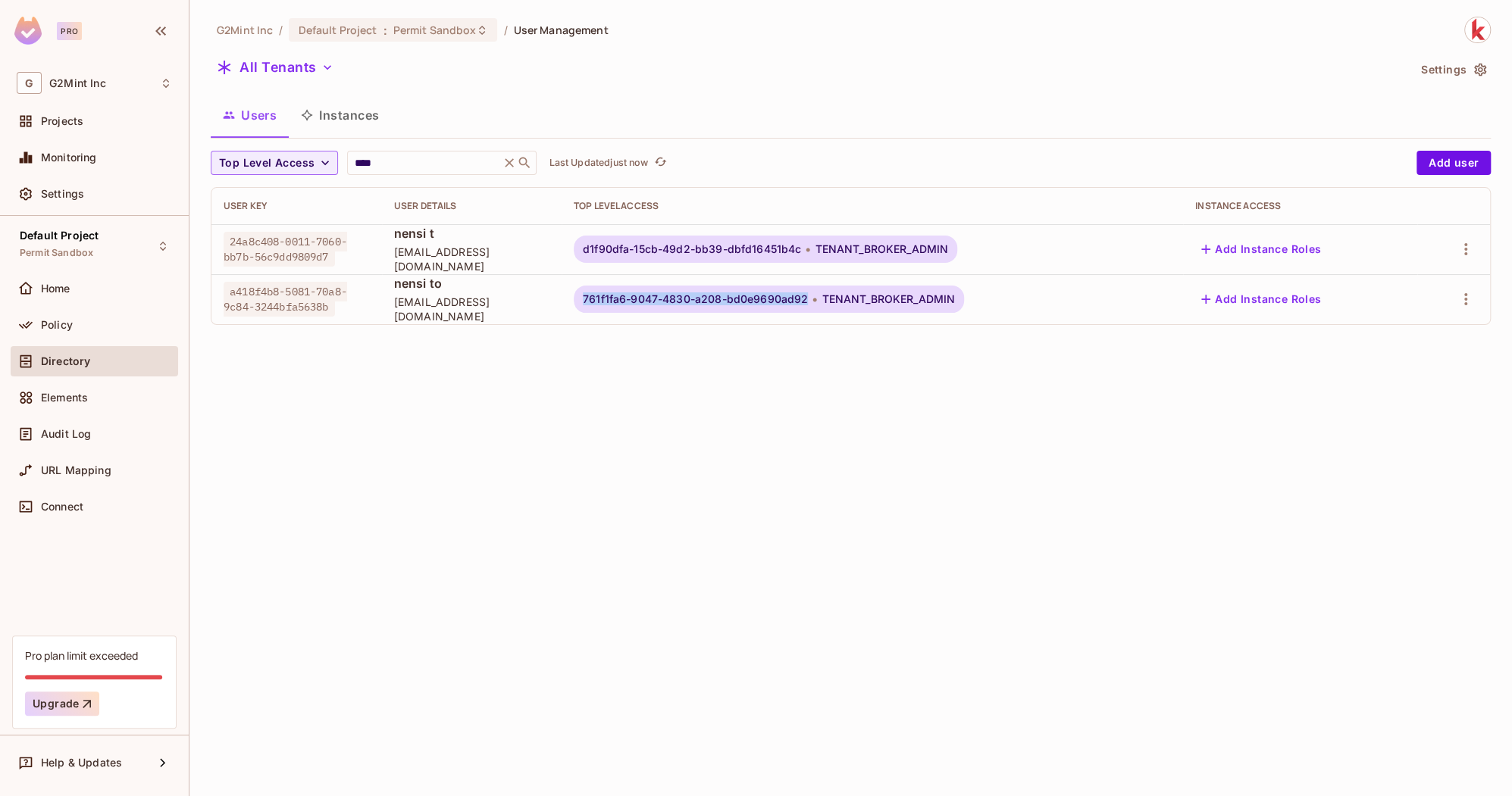
copy span "761f1fa6-9047-4830-a208-bd0e9690ad92"
drag, startPoint x: 823, startPoint y: 303, endPoint x: 587, endPoint y: 292, distance: 236.3
click at [587, 292] on td "761f1fa6-9047-4830-a208-bd0e9690ad92 TENANT_BROKER_ADMIN" at bounding box center [873, 299] width 622 height 50
click at [1483, 73] on icon "button" at bounding box center [1480, 69] width 15 height 15
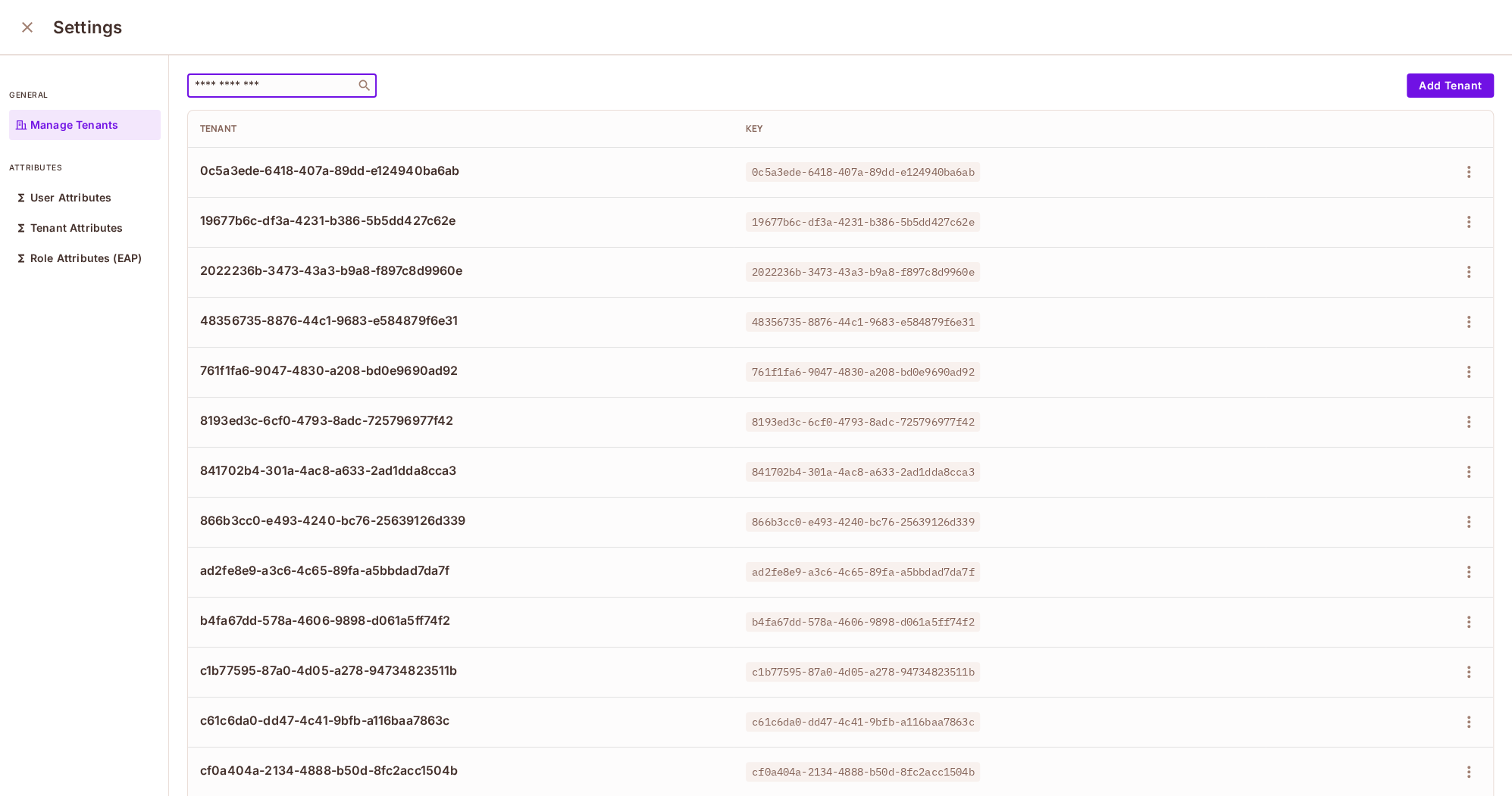
click at [253, 82] on input "text" at bounding box center [272, 85] width 159 height 15
paste input "**********"
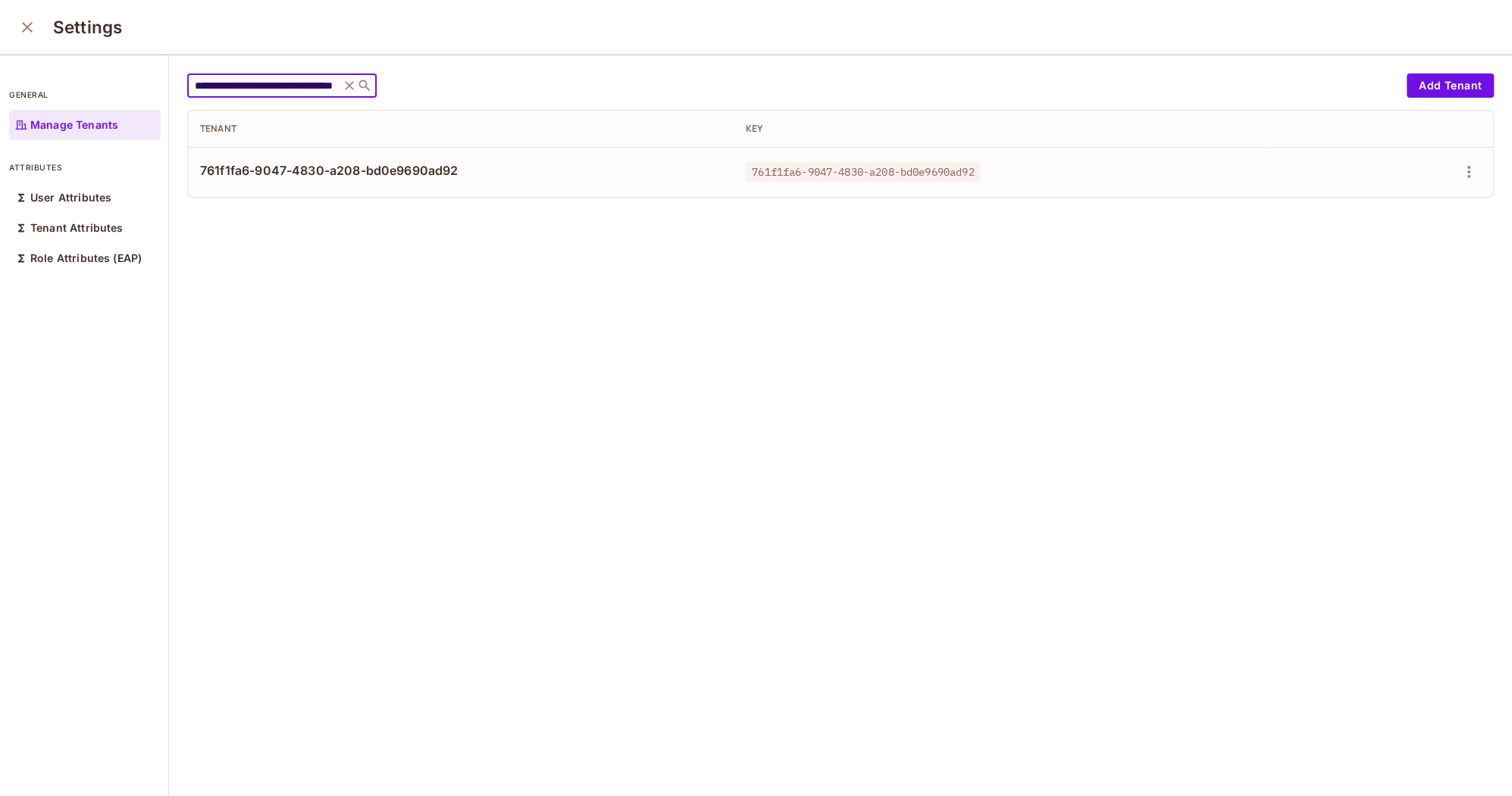
type input "**********"
click at [1476, 158] on td at bounding box center [1379, 171] width 228 height 50
click at [1464, 170] on icon "button" at bounding box center [1468, 171] width 18 height 18
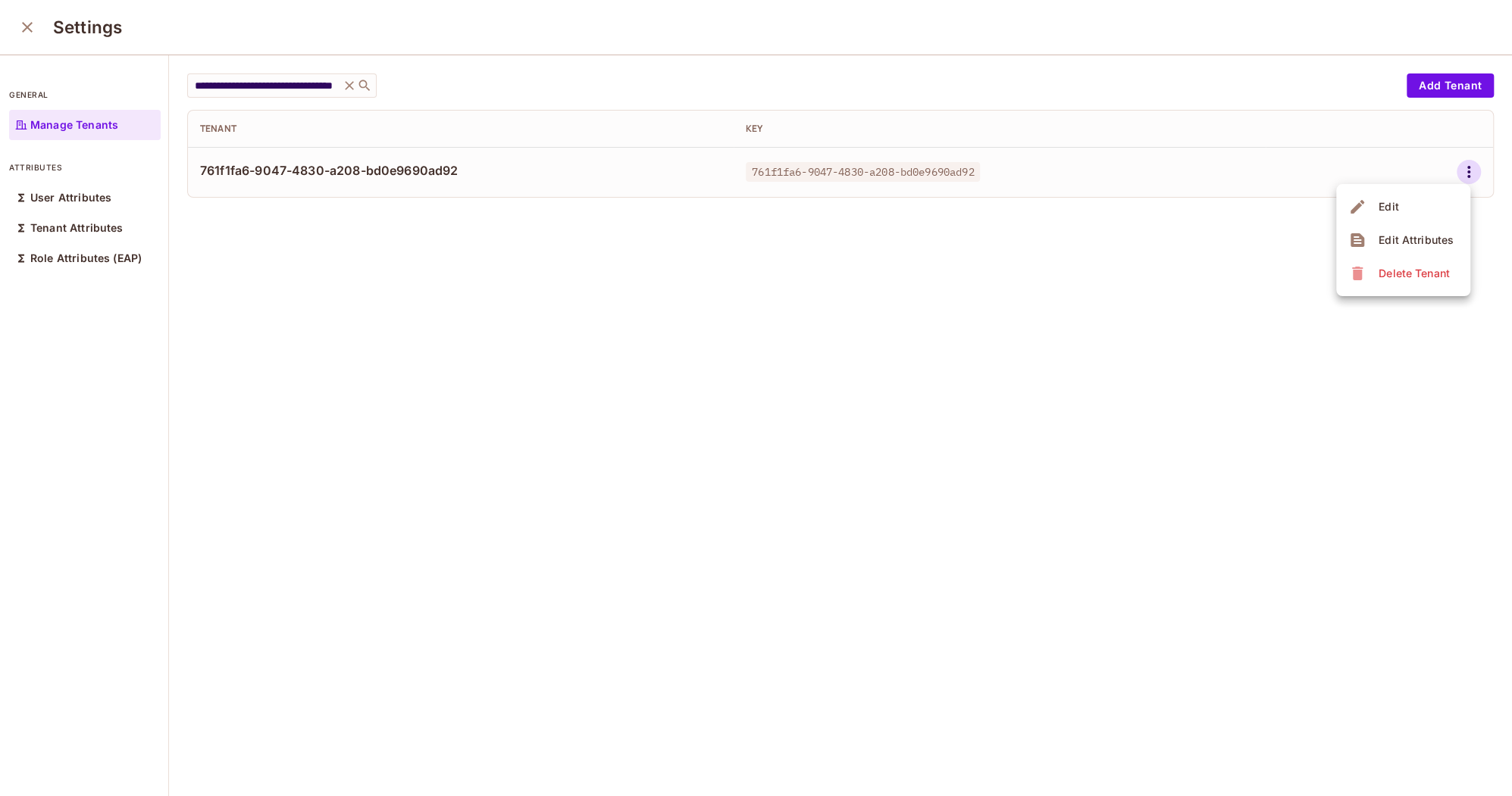
click at [1368, 238] on div "Edit Attributes" at bounding box center [1403, 241] width 110 height 24
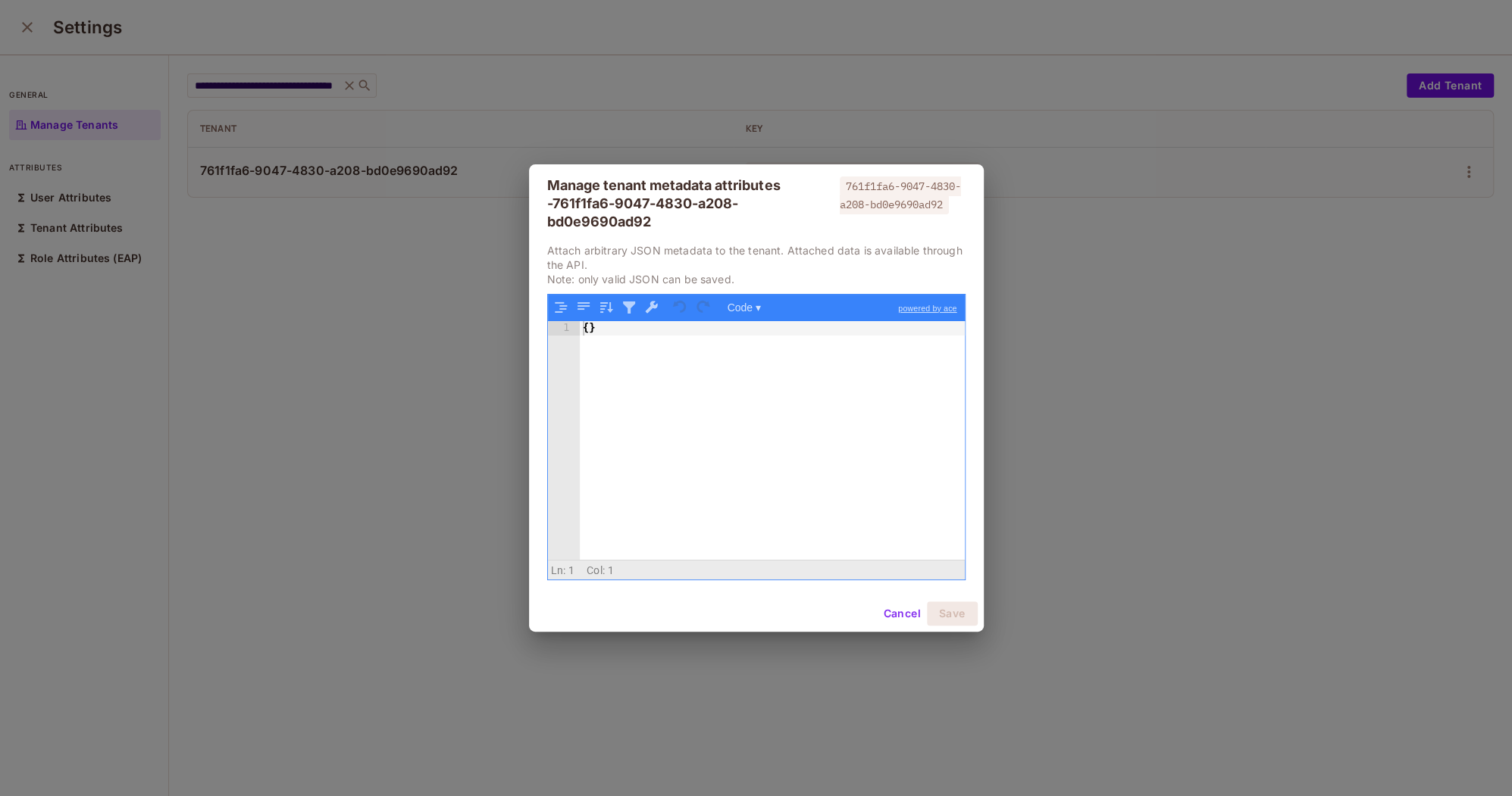
click at [1368, 238] on div "Manage tenant metadata attributes - 761f1fa6-9047-4830-a208-bd0e9690ad92 761f1f…" at bounding box center [756, 398] width 1512 height 796
